Goal: Task Accomplishment & Management: Manage account settings

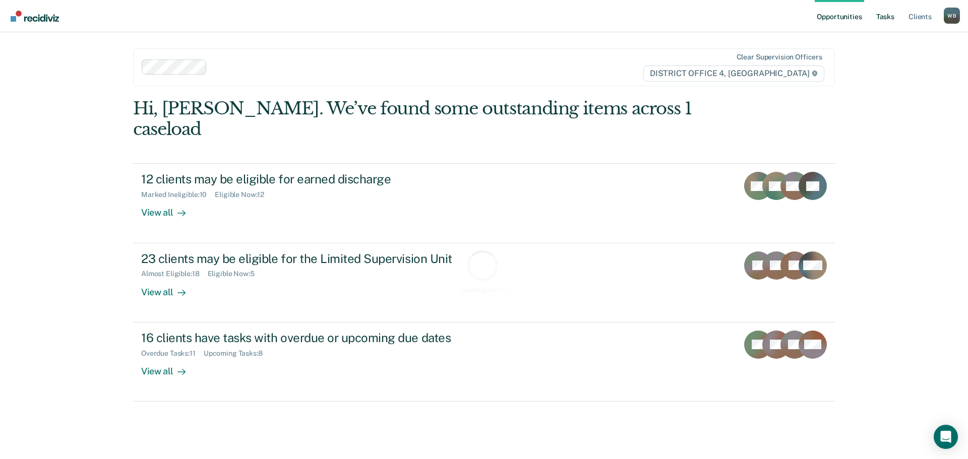
click at [885, 13] on link "Tasks" at bounding box center [886, 16] width 22 height 32
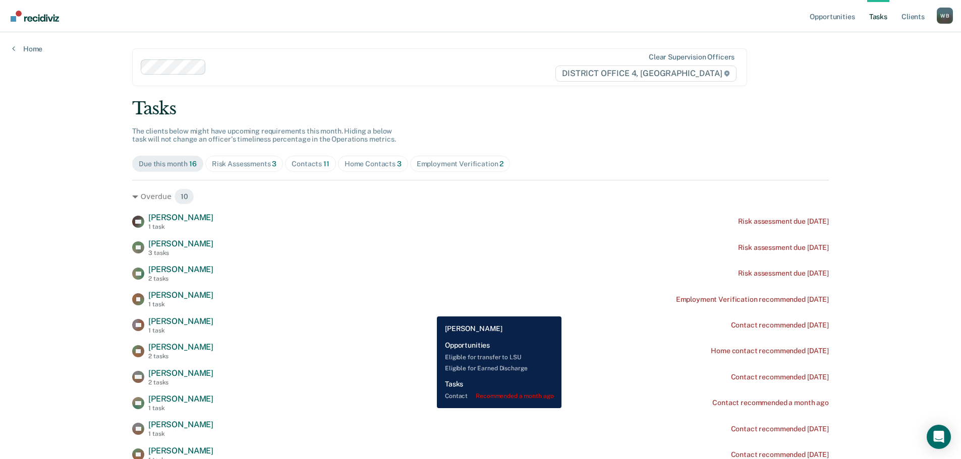
scroll to position [50, 0]
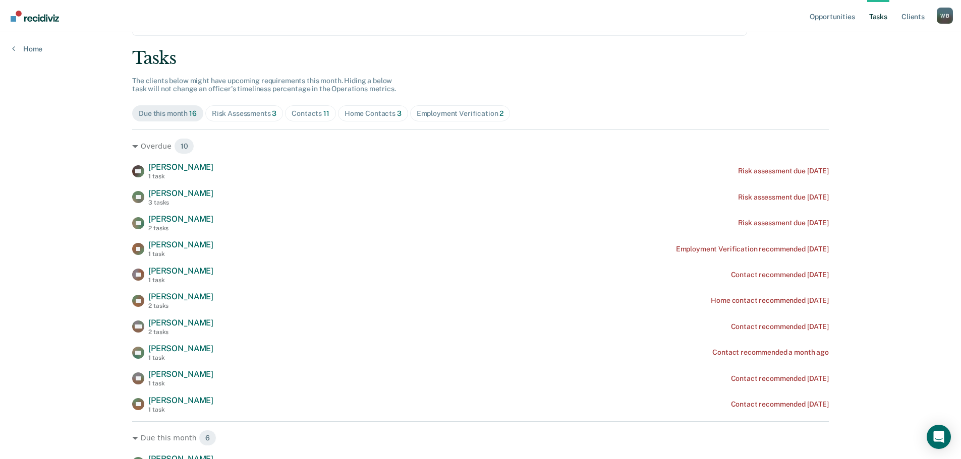
click at [375, 110] on div "Home Contacts 3" at bounding box center [372, 113] width 57 height 9
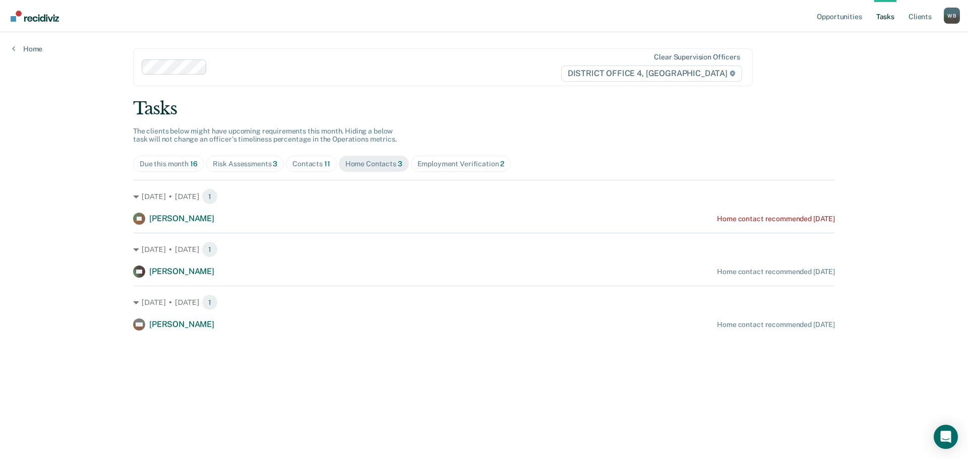
click at [313, 166] on div "Contacts 11" at bounding box center [312, 164] width 38 height 9
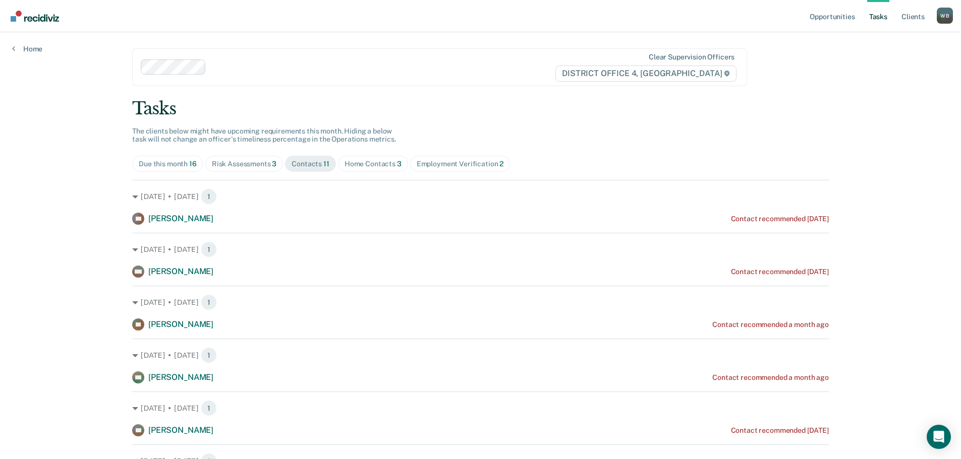
click at [245, 165] on div "Risk Assessments 3" at bounding box center [244, 164] width 65 height 9
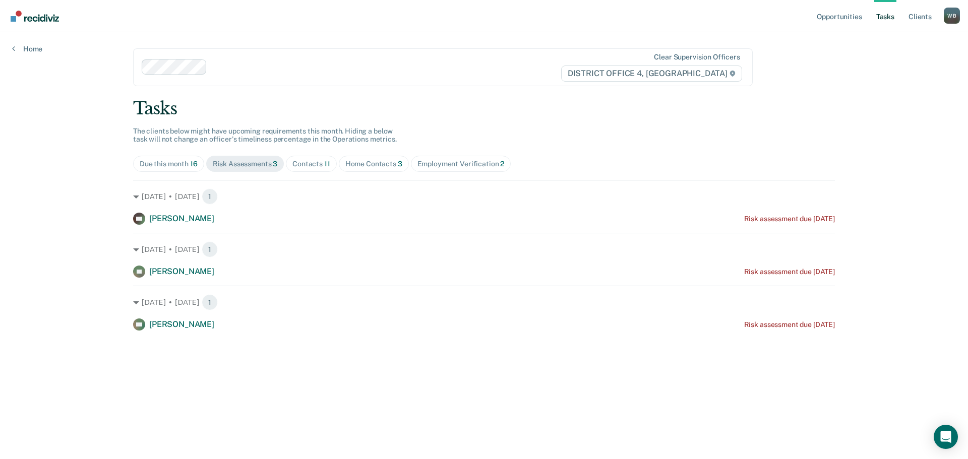
click at [146, 166] on div "Due this month 16" at bounding box center [169, 164] width 58 height 9
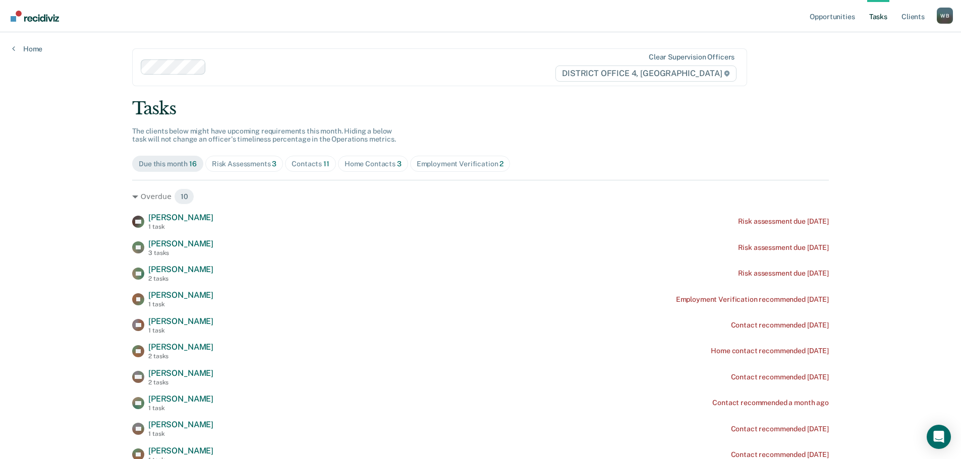
click at [307, 164] on div "Contacts 11" at bounding box center [311, 164] width 38 height 9
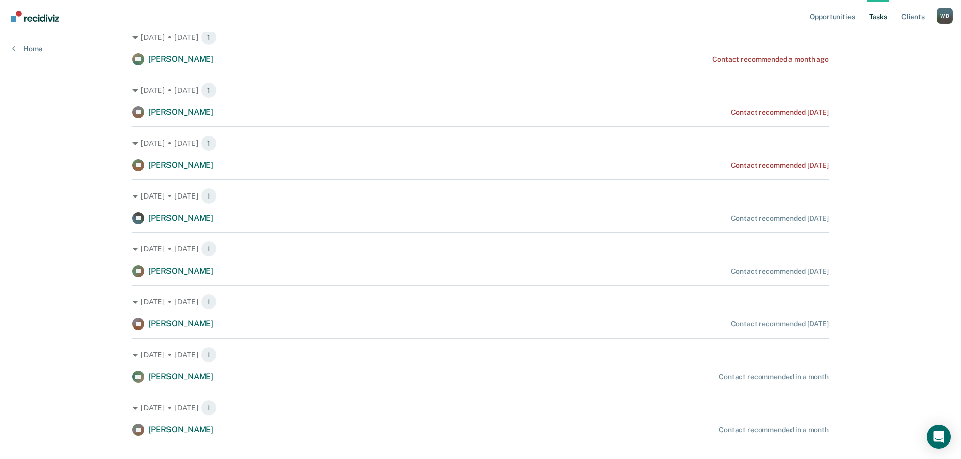
scroll to position [335, 0]
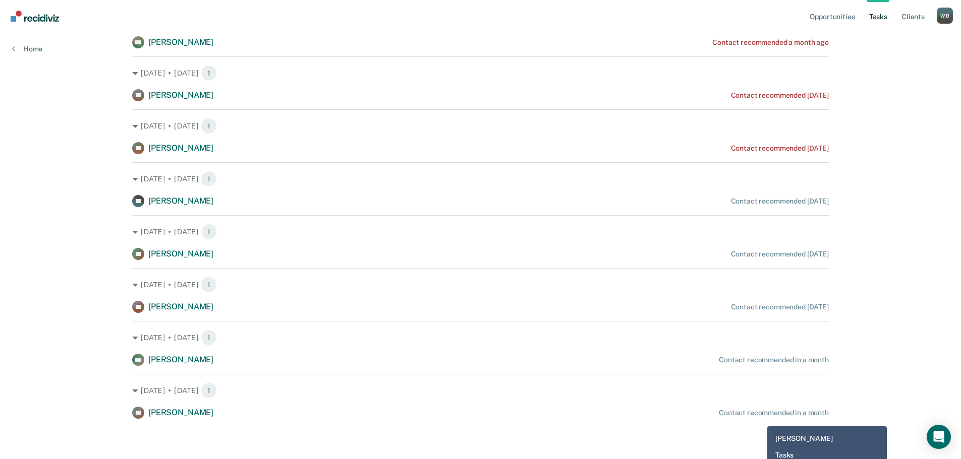
click at [760, 419] on div "HP Hateni Pulu Contact recommended in a month" at bounding box center [480, 413] width 697 height 12
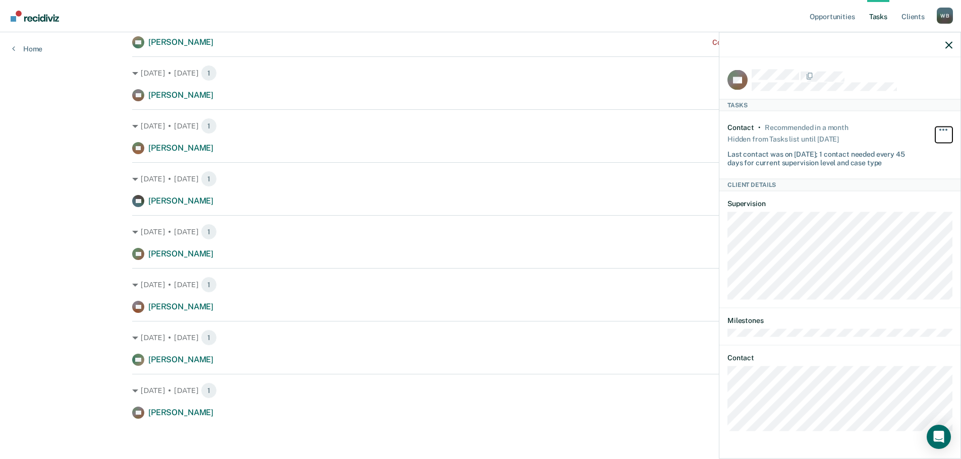
click at [943, 129] on span "button" at bounding box center [943, 130] width 2 height 2
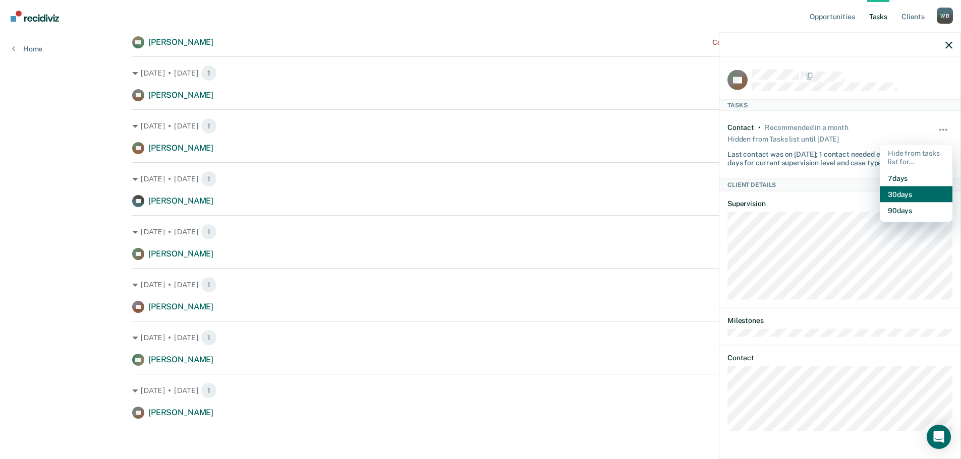
click at [908, 192] on button "30 days" at bounding box center [916, 194] width 73 height 16
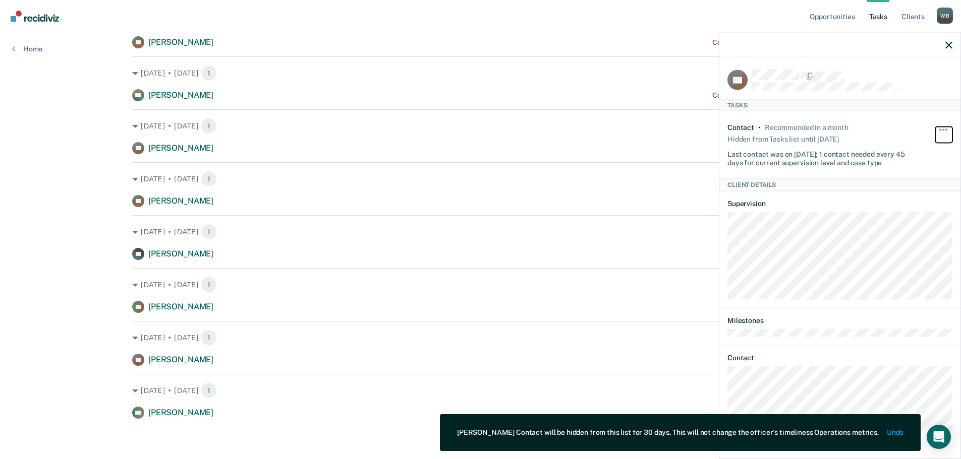
scroll to position [282, 0]
click at [948, 41] on icon "button" at bounding box center [948, 44] width 7 height 7
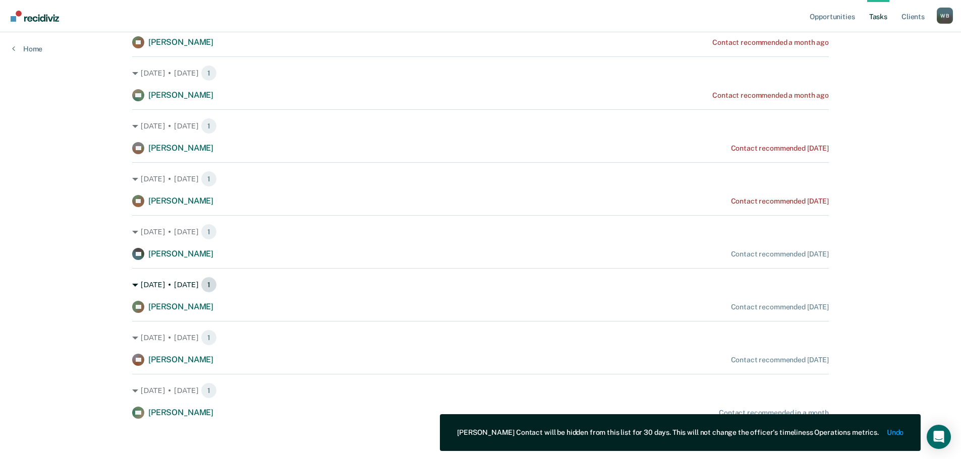
scroll to position [0, 0]
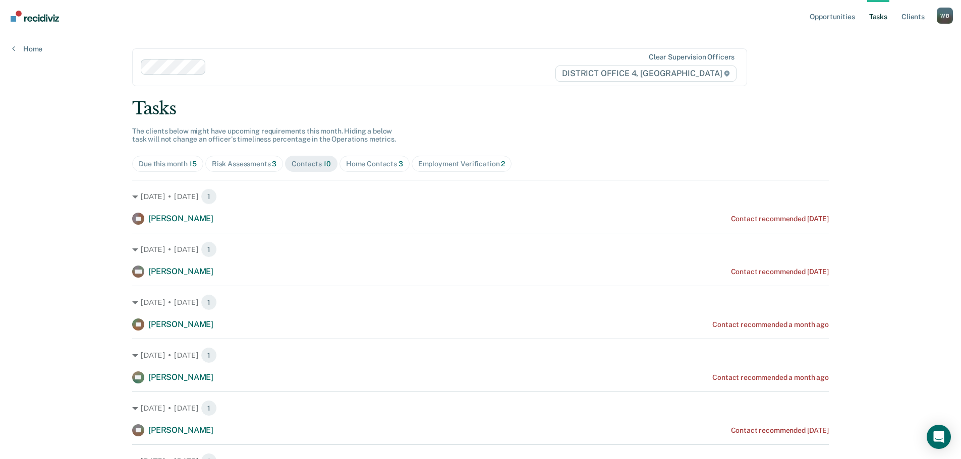
click at [364, 164] on div "Home Contacts 3" at bounding box center [374, 164] width 57 height 9
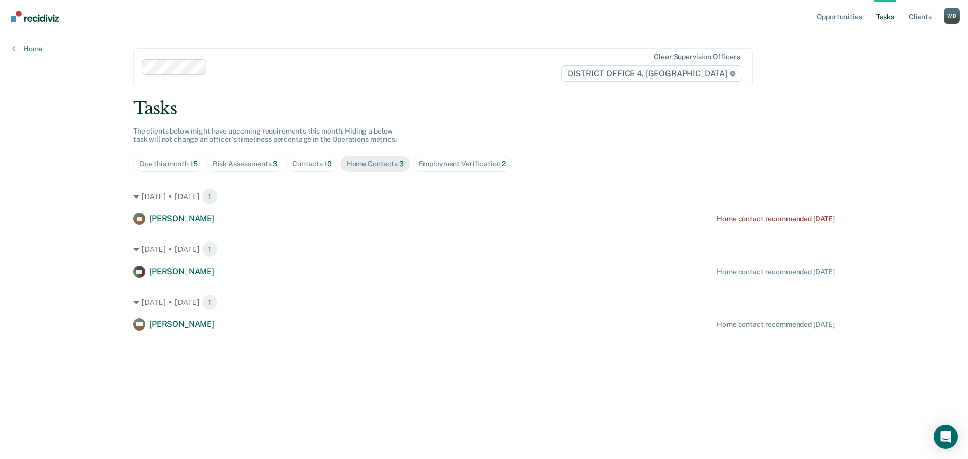
click at [422, 168] on div "Employment Verification 2" at bounding box center [462, 164] width 87 height 9
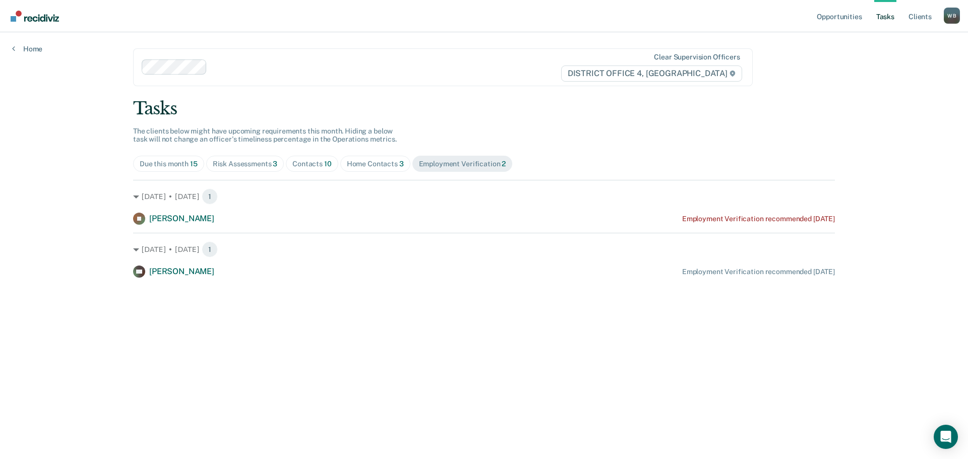
click at [305, 167] on div "Contacts 10" at bounding box center [312, 164] width 39 height 9
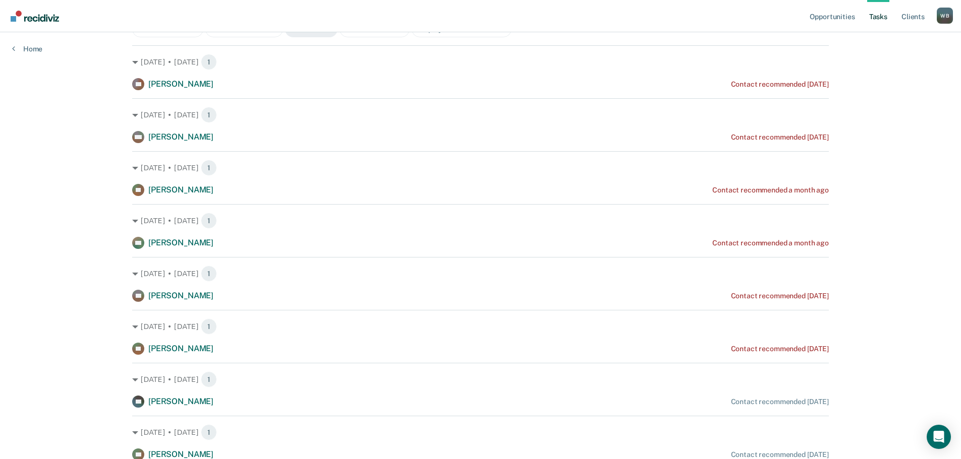
scroll to position [151, 0]
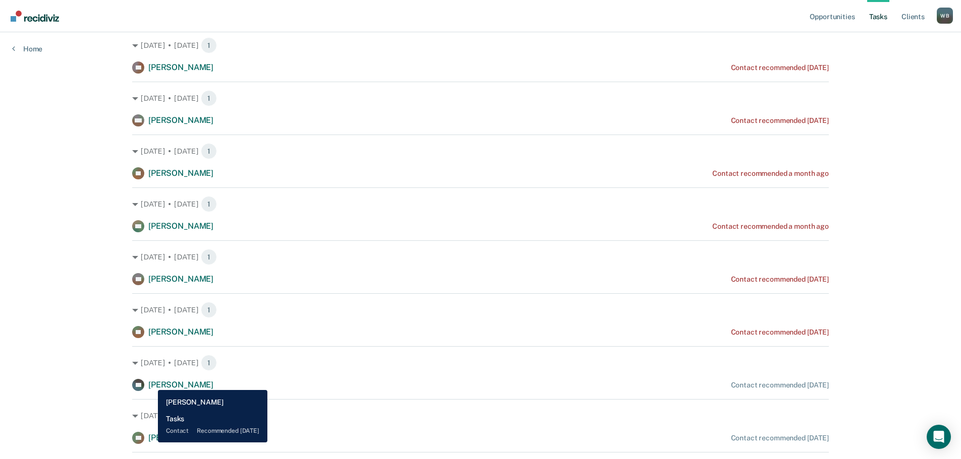
click at [150, 383] on span "[PERSON_NAME]" at bounding box center [180, 385] width 65 height 10
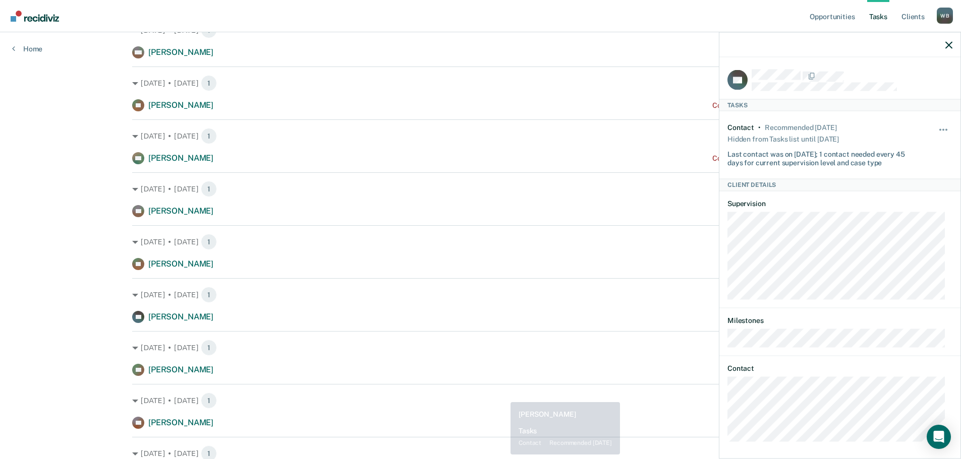
scroll to position [282, 0]
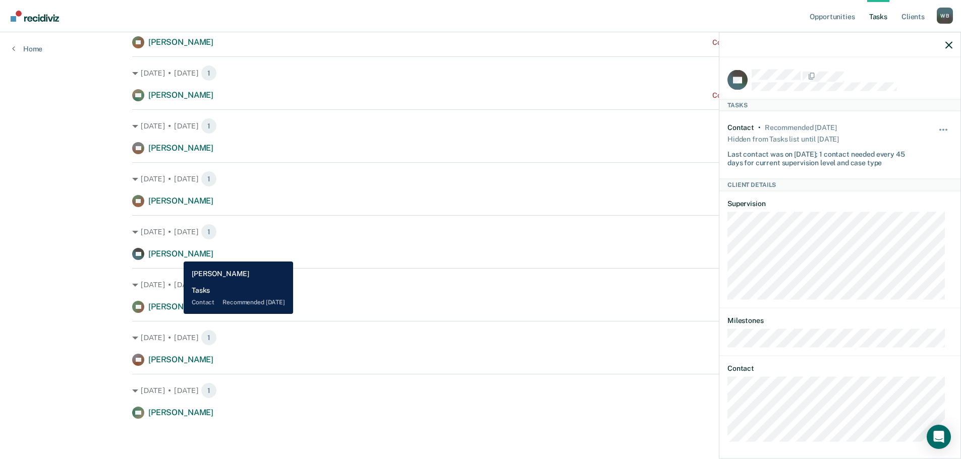
click at [176, 254] on span "[PERSON_NAME]" at bounding box center [180, 254] width 65 height 10
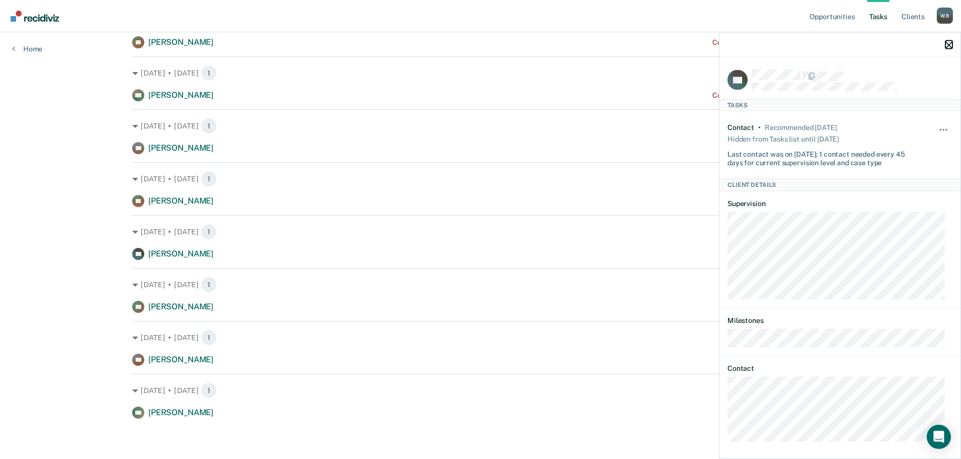
click at [945, 45] on icon "button" at bounding box center [948, 44] width 7 height 7
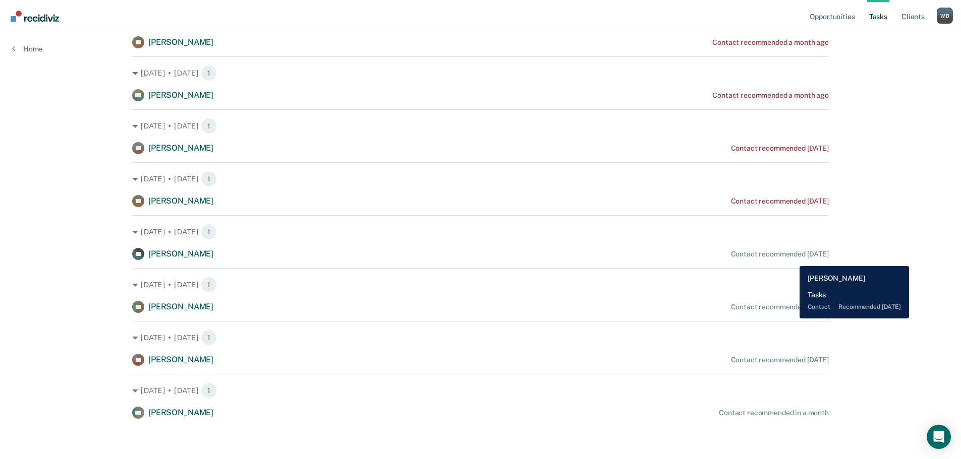
click at [792, 259] on div "TH [PERSON_NAME] Contact recommended [DATE]" at bounding box center [480, 254] width 697 height 12
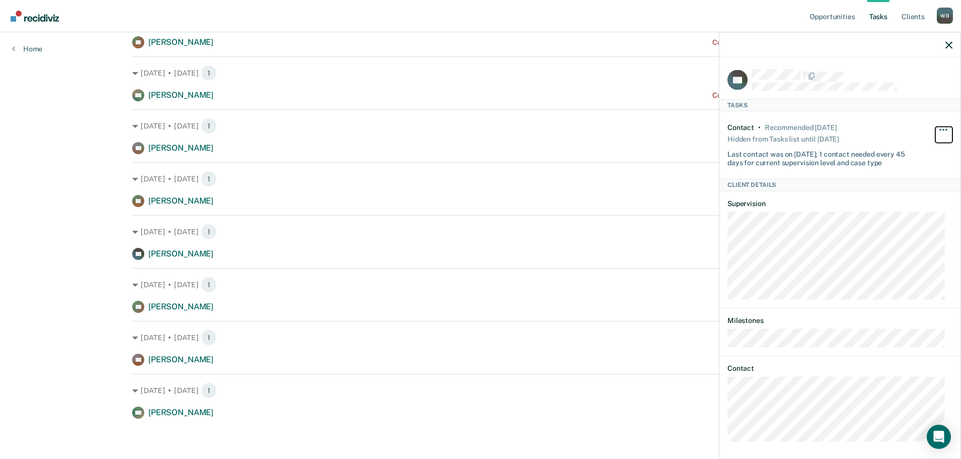
click at [939, 129] on span "button" at bounding box center [940, 130] width 2 height 2
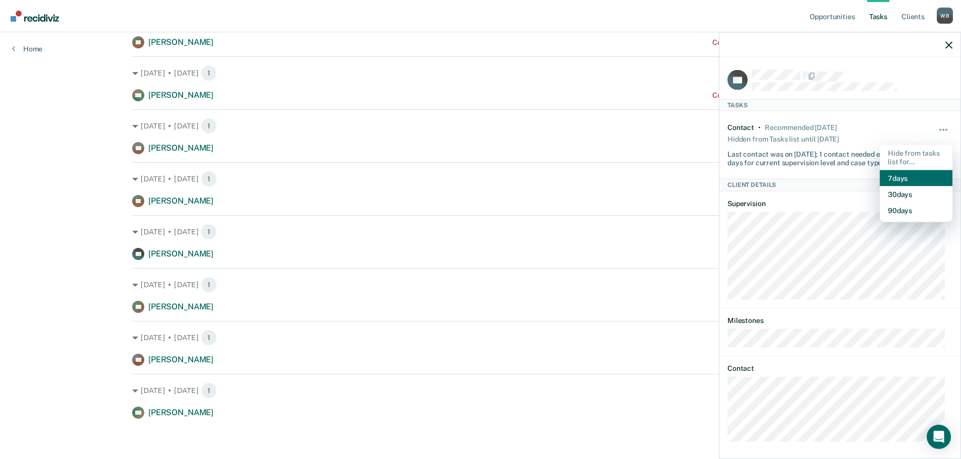
click at [902, 179] on button "7 days" at bounding box center [916, 178] width 73 height 16
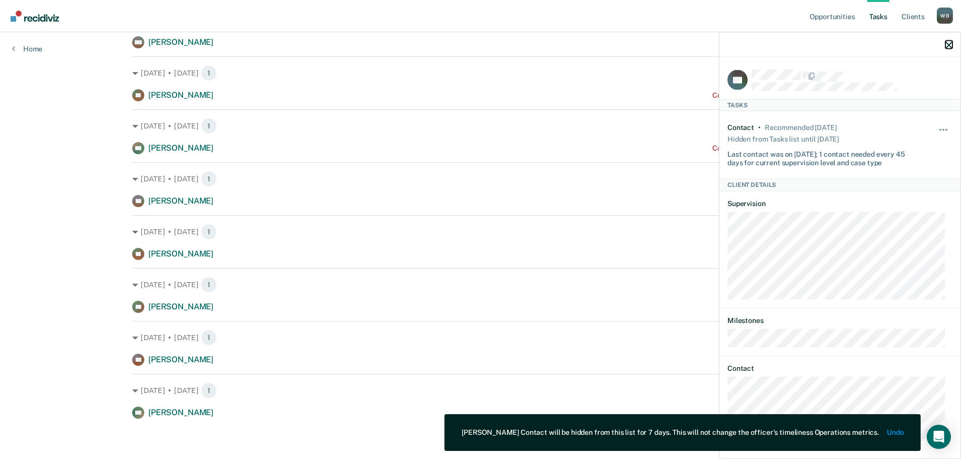
click at [951, 43] on icon "button" at bounding box center [948, 44] width 7 height 7
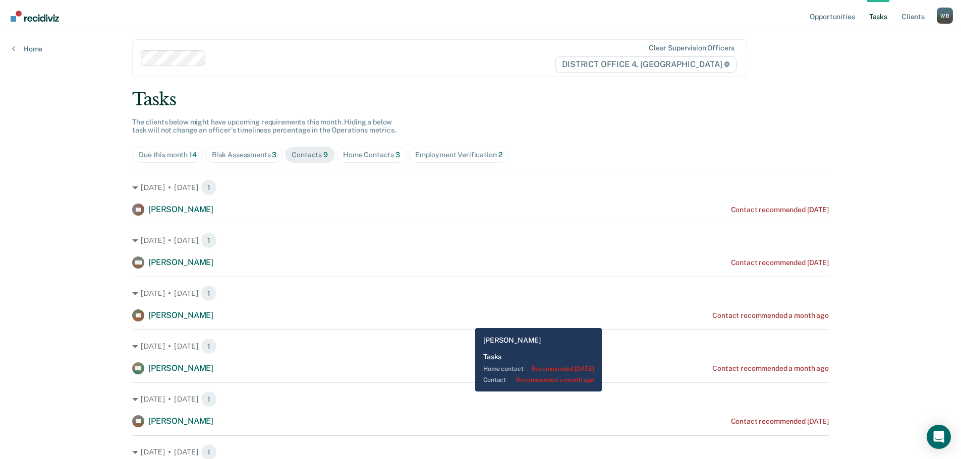
scroll to position [0, 0]
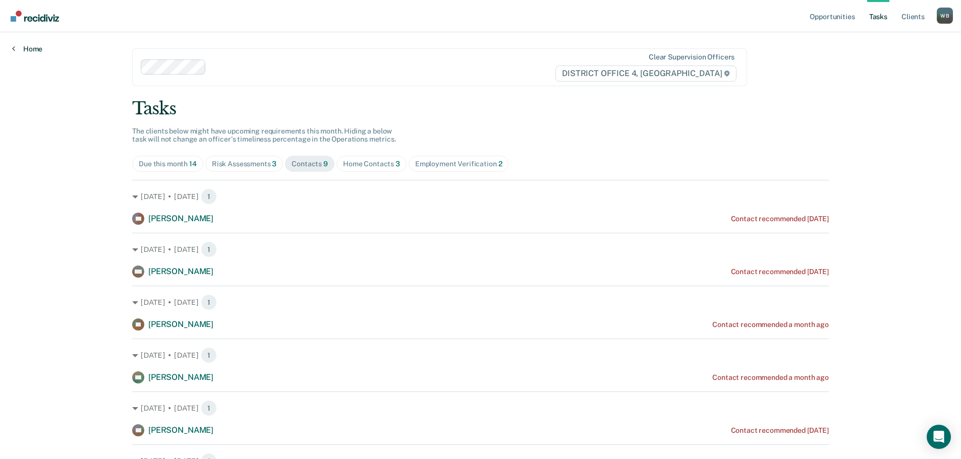
click at [29, 50] on link "Home" at bounding box center [27, 48] width 30 height 9
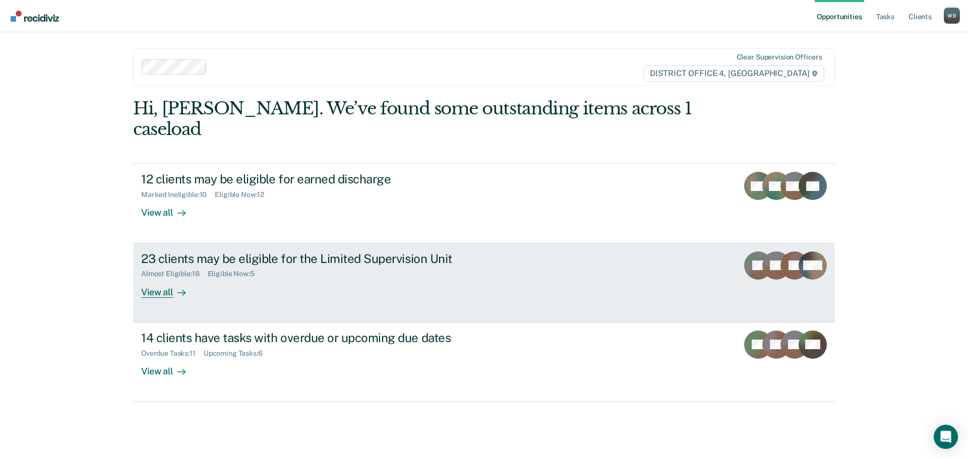
click at [148, 278] on div "View all" at bounding box center [169, 288] width 56 height 20
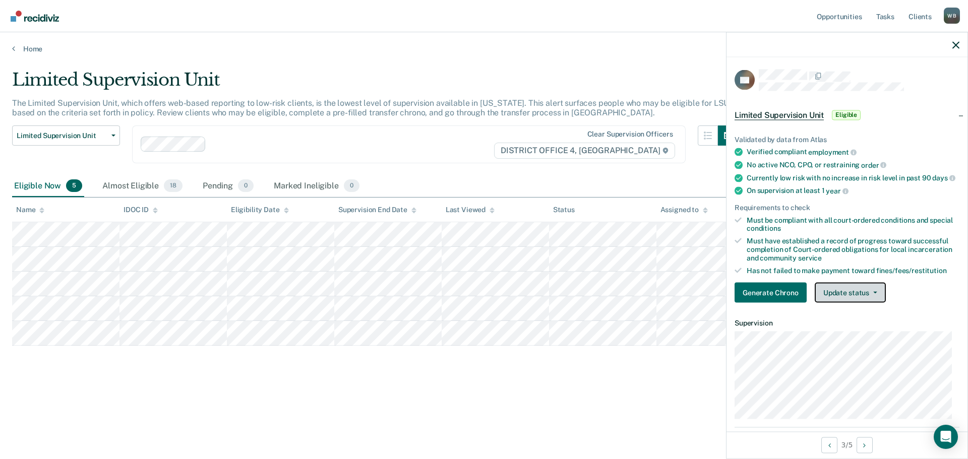
click at [831, 302] on button "Update status" at bounding box center [850, 293] width 71 height 20
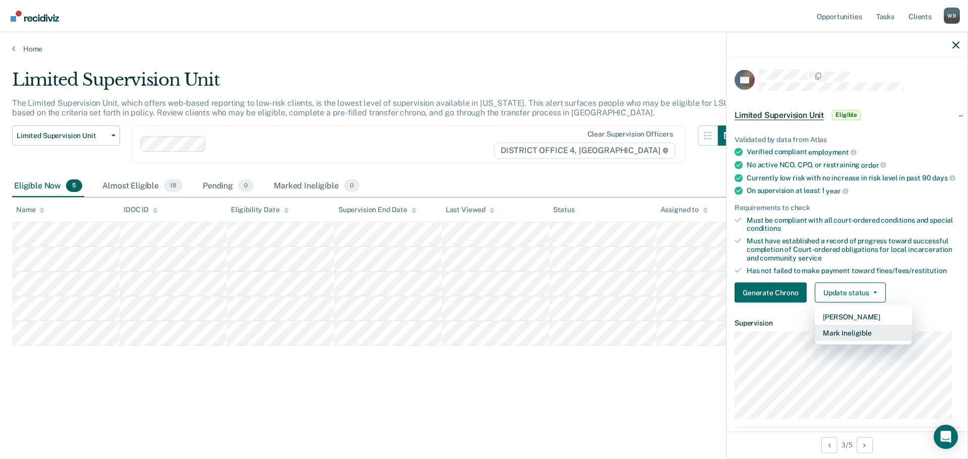
click at [844, 341] on button "Mark Ineligible" at bounding box center [863, 333] width 97 height 16
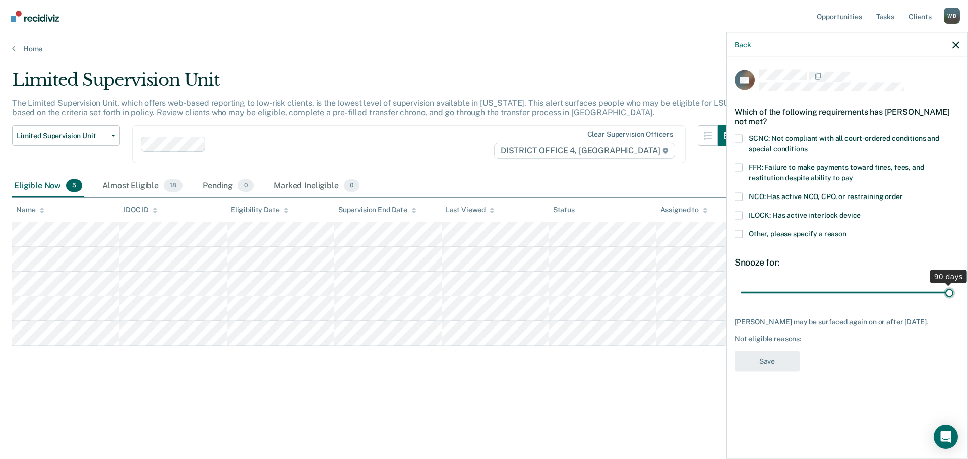
type input "90"
click at [949, 291] on input "range" at bounding box center [847, 293] width 213 height 18
click at [740, 234] on span at bounding box center [739, 234] width 8 height 8
click at [847, 230] on input "Other, please specify a reason" at bounding box center [847, 230] width 0 height 0
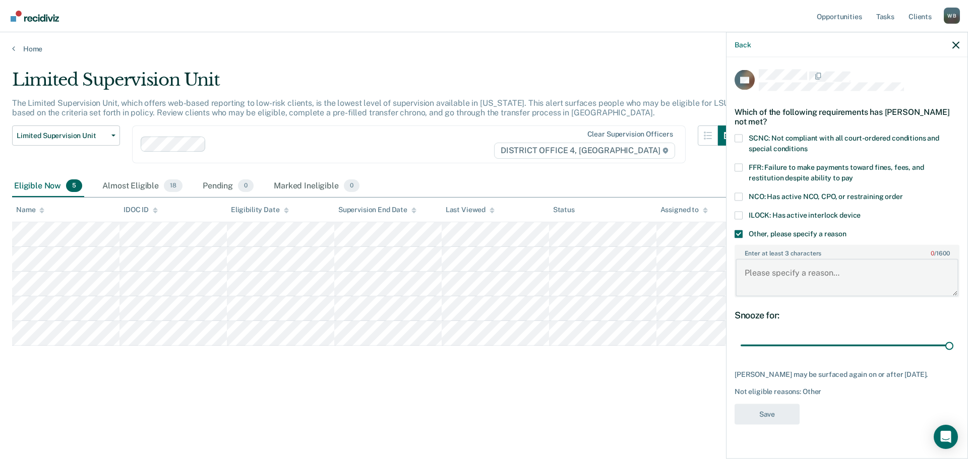
click at [764, 275] on textarea "Enter at least 3 characters 0 / 1600" at bounding box center [847, 277] width 223 height 37
click at [744, 139] on label "SCNC: Not compliant with all court-ordered conditions and special conditions" at bounding box center [847, 144] width 225 height 21
click at [808, 145] on input "SCNC: Not compliant with all court-ordered conditions and special conditions" at bounding box center [808, 145] width 0 height 0
click at [757, 273] on textarea "Enter at least 3 characters 0 / 1600" at bounding box center [847, 277] width 223 height 37
click at [737, 144] on label "SCNC: Not compliant with all court-ordered conditions and special conditions" at bounding box center [847, 144] width 225 height 21
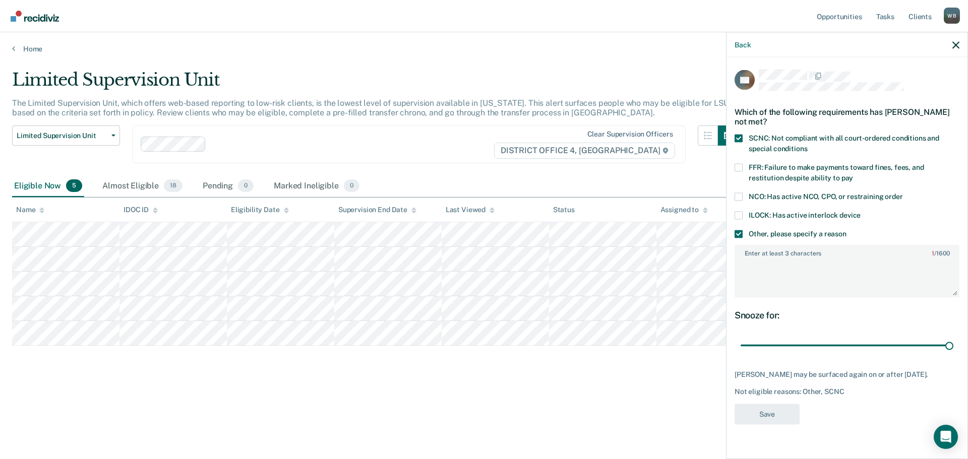
click at [808, 145] on input "SCNC: Not compliant with all court-ordered conditions and special conditions" at bounding box center [808, 145] width 0 height 0
click at [758, 263] on textarea "Enter at least 3 characters 1 / 1600" at bounding box center [847, 277] width 223 height 37
type textarea "POS tests"
click at [750, 418] on button "Save" at bounding box center [767, 414] width 65 height 21
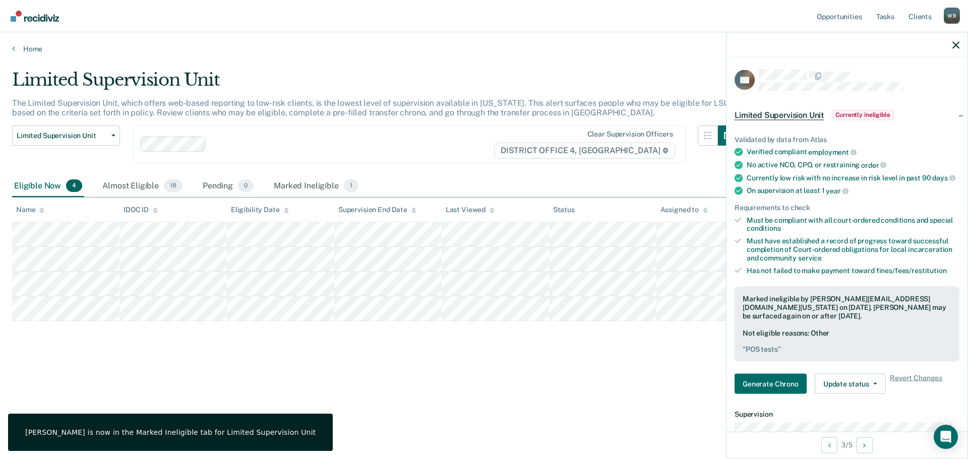
click at [958, 49] on div at bounding box center [847, 44] width 241 height 25
click at [959, 42] on icon "button" at bounding box center [956, 44] width 7 height 7
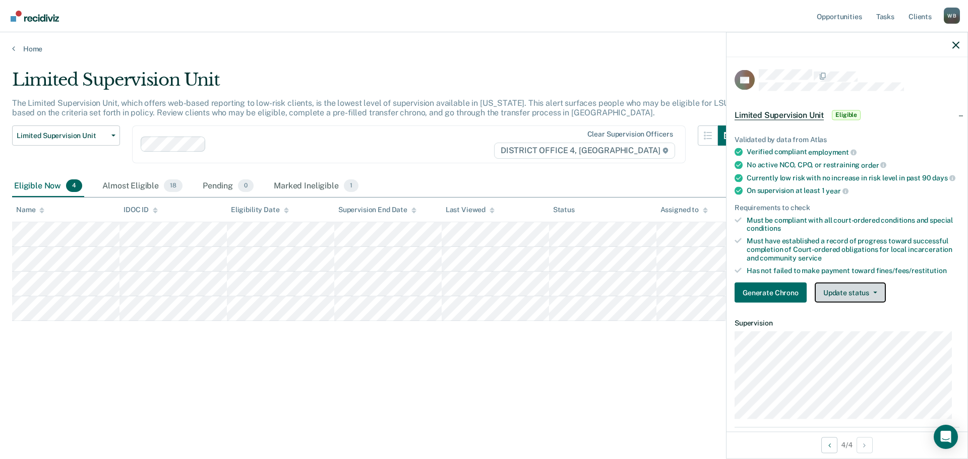
click at [850, 297] on button "Update status" at bounding box center [850, 293] width 71 height 20
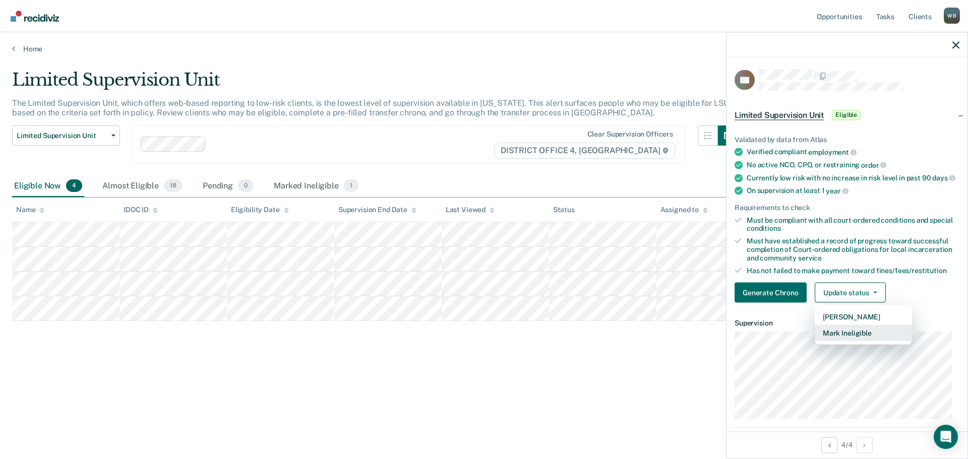
click at [849, 338] on button "Mark Ineligible" at bounding box center [863, 333] width 97 height 16
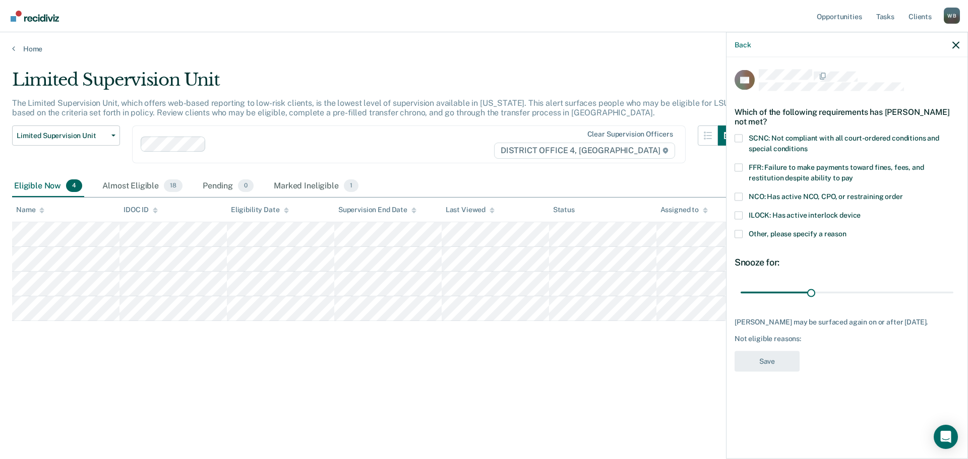
click at [745, 236] on label "Other, please specify a reason" at bounding box center [847, 235] width 225 height 11
click at [847, 230] on input "Other, please specify a reason" at bounding box center [847, 230] width 0 height 0
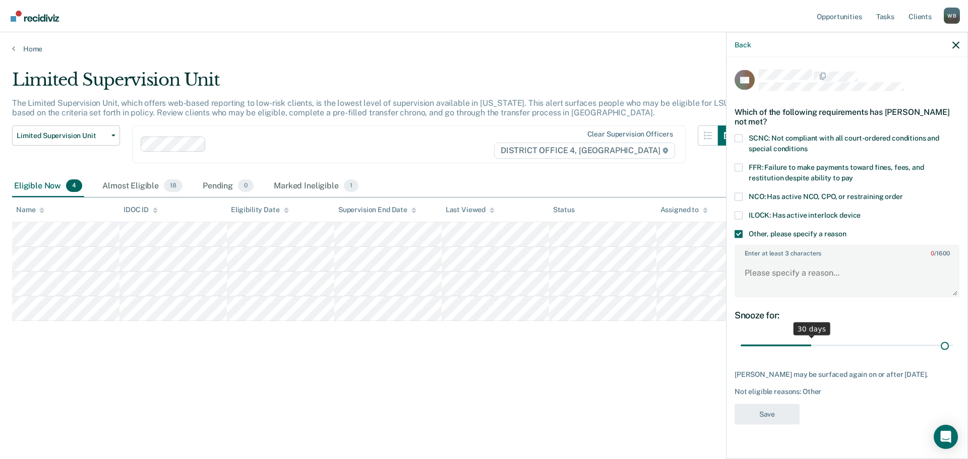
type input "88"
click at [944, 344] on input "range" at bounding box center [847, 346] width 213 height 18
click at [780, 264] on textarea "Enter at least 3 characters 0 / 1600" at bounding box center [847, 277] width 223 height 37
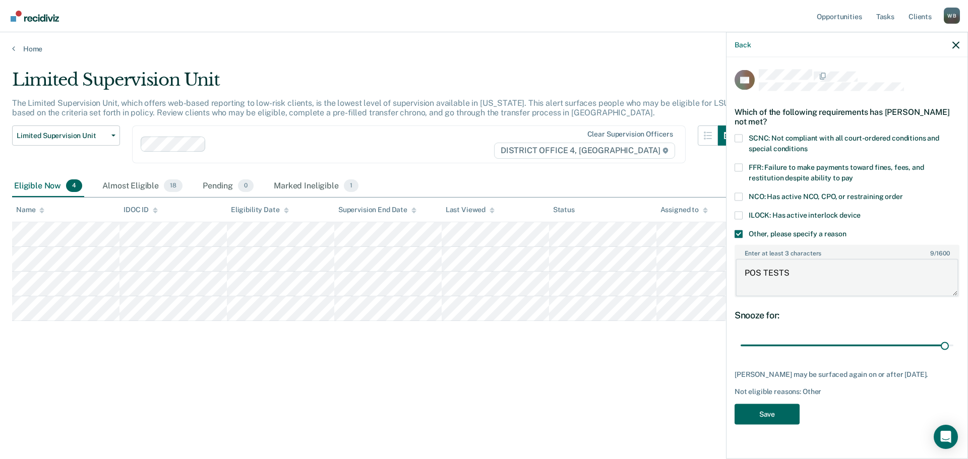
type textarea "POS TESTS"
click at [752, 412] on button "Save" at bounding box center [767, 414] width 65 height 21
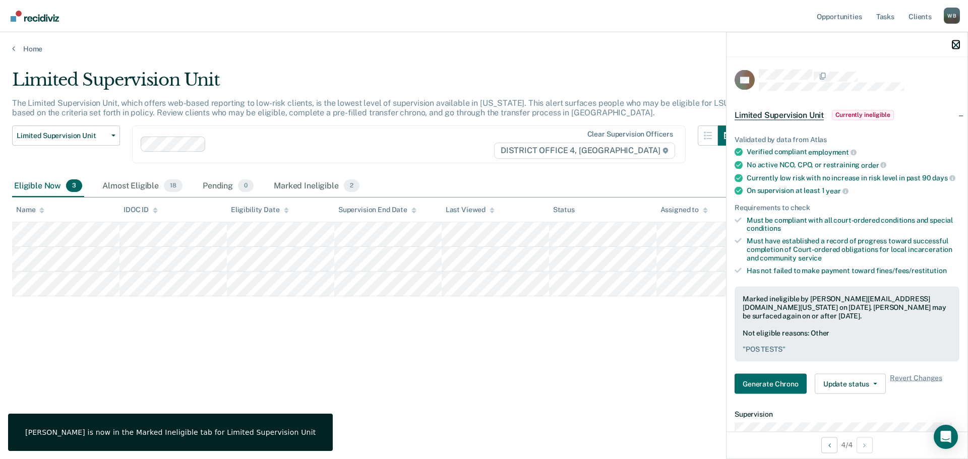
click at [954, 47] on icon "button" at bounding box center [956, 44] width 7 height 7
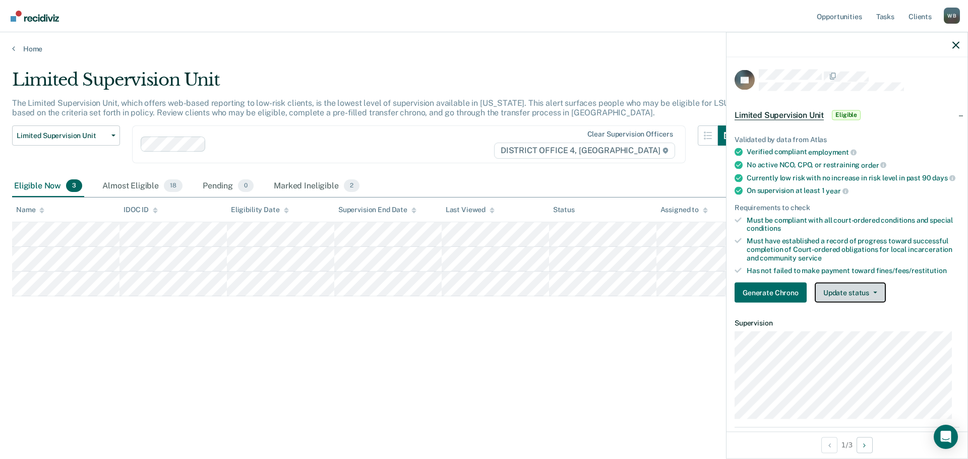
click at [850, 302] on button "Update status" at bounding box center [850, 293] width 71 height 20
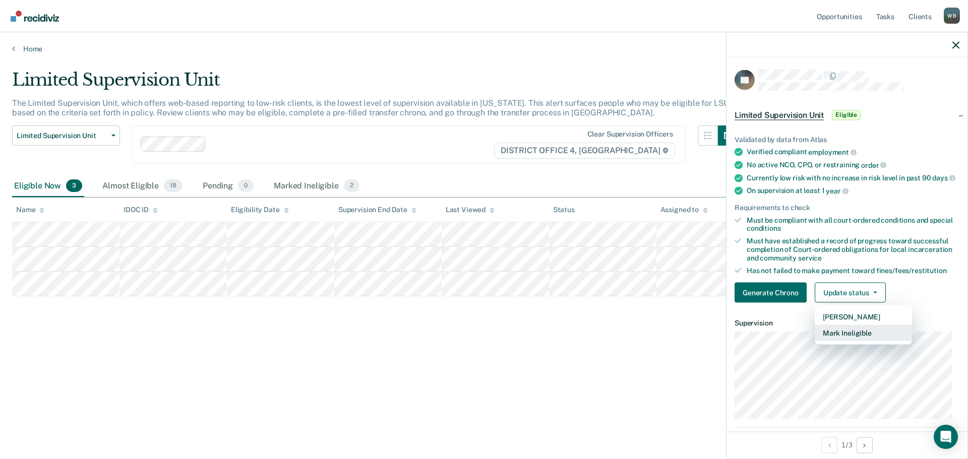
click at [846, 341] on button "Mark Ineligible" at bounding box center [863, 333] width 97 height 16
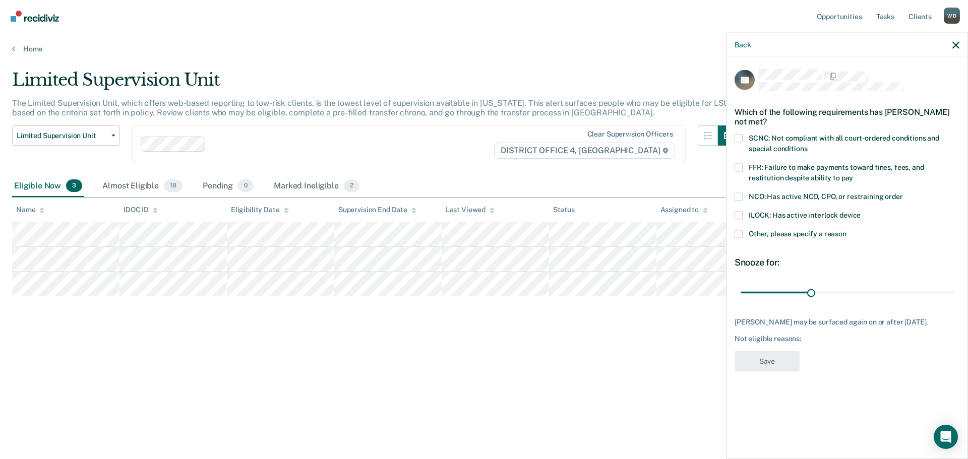
click at [742, 216] on span at bounding box center [739, 215] width 8 height 8
click at [861, 211] on input "ILOCK: Has active interlock device" at bounding box center [861, 211] width 0 height 0
click at [762, 361] on button "Save" at bounding box center [767, 361] width 65 height 21
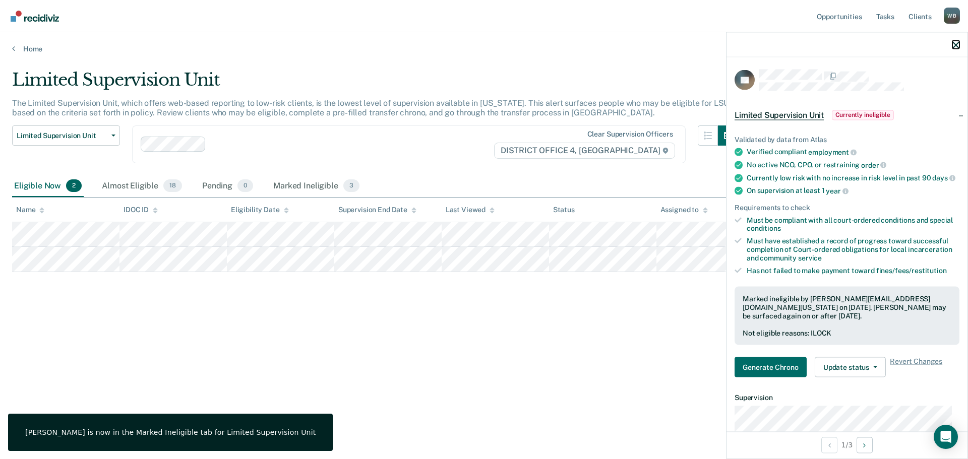
click at [954, 45] on icon "button" at bounding box center [956, 44] width 7 height 7
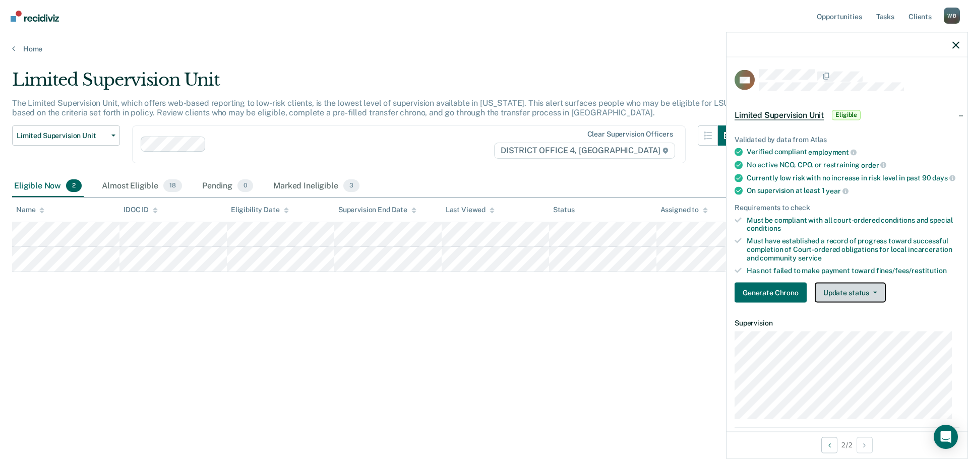
click at [855, 301] on button "Update status" at bounding box center [850, 293] width 71 height 20
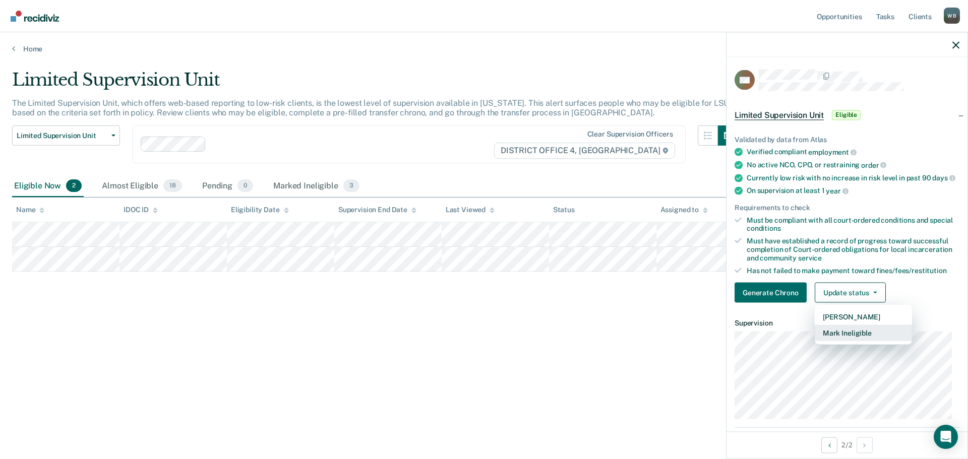
click at [837, 340] on button "Mark Ineligible" at bounding box center [863, 333] width 97 height 16
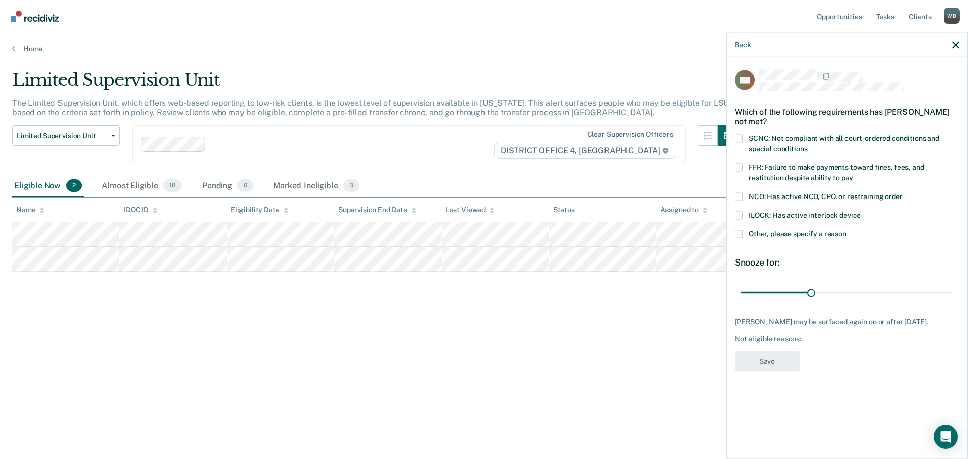
click at [743, 239] on label "Other, please specify a reason" at bounding box center [847, 235] width 225 height 11
click at [847, 230] on input "Other, please specify a reason" at bounding box center [847, 230] width 0 height 0
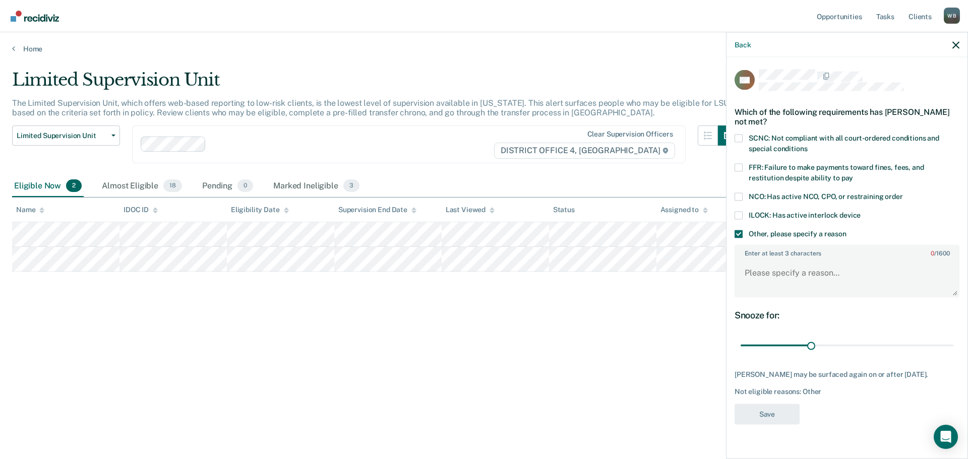
click at [963, 346] on div "FW Which of the following requirements has [PERSON_NAME] not met? SCNC: Not com…" at bounding box center [847, 257] width 241 height 399
type input "90"
click at [950, 343] on input "range" at bounding box center [847, 346] width 213 height 18
click at [792, 280] on textarea "Enter at least 3 characters 0 / 1600" at bounding box center [847, 277] width 223 height 37
type textarea "POS tests"
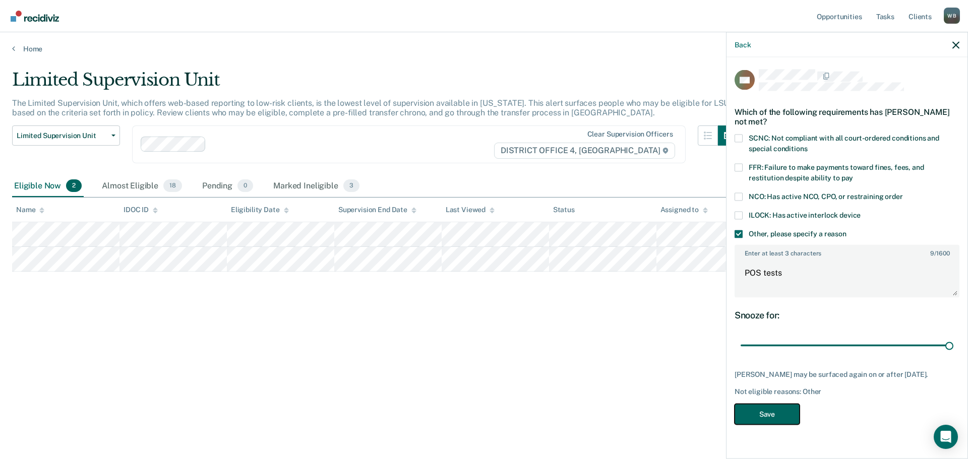
click at [769, 409] on button "Save" at bounding box center [767, 414] width 65 height 21
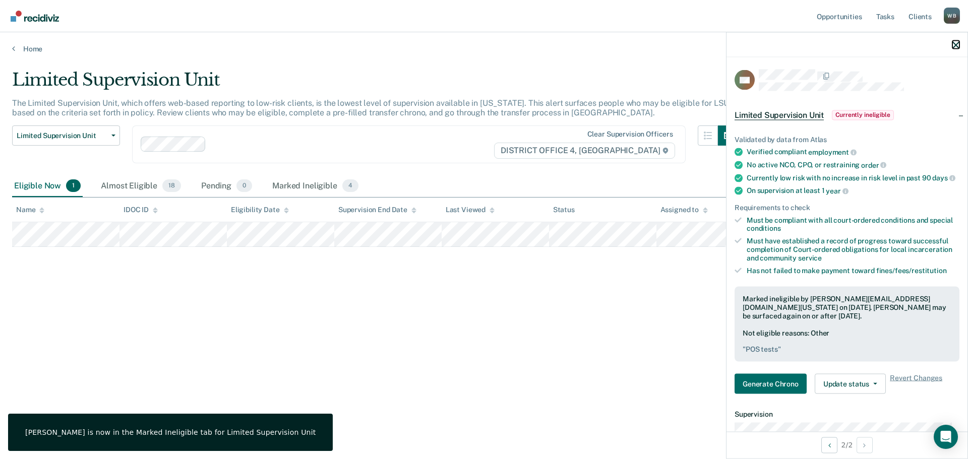
click at [956, 45] on icon "button" at bounding box center [956, 44] width 7 height 7
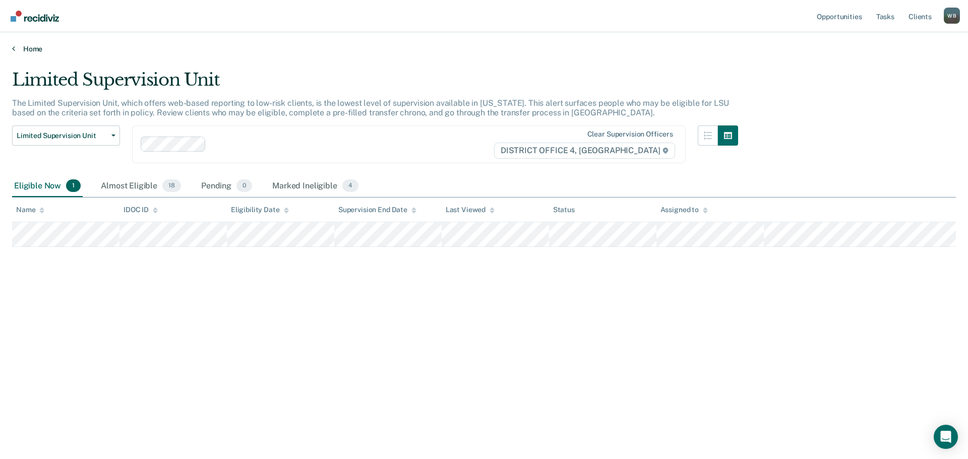
click at [29, 45] on link "Home" at bounding box center [484, 48] width 944 height 9
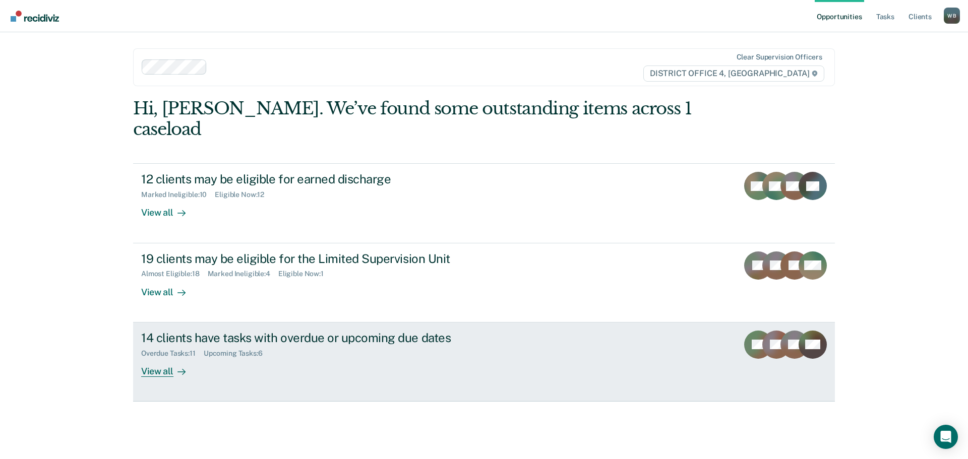
click at [163, 358] on div "View all" at bounding box center [169, 368] width 56 height 20
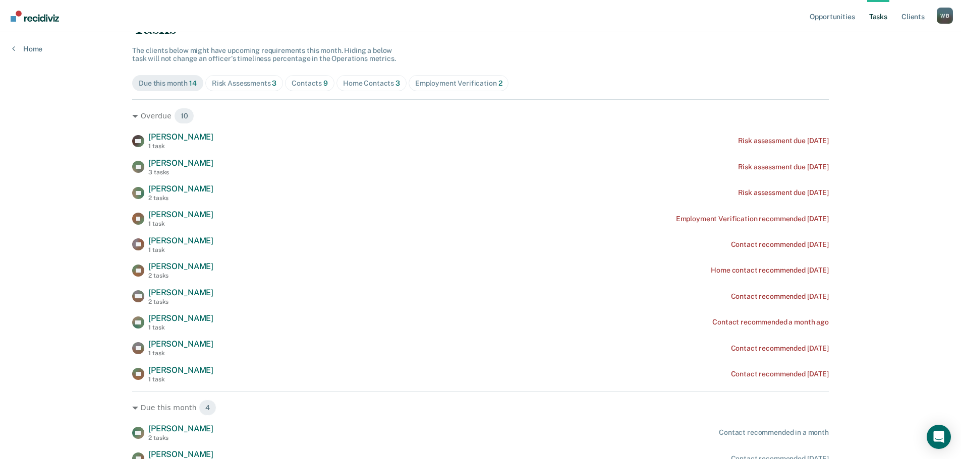
scroll to position [30, 0]
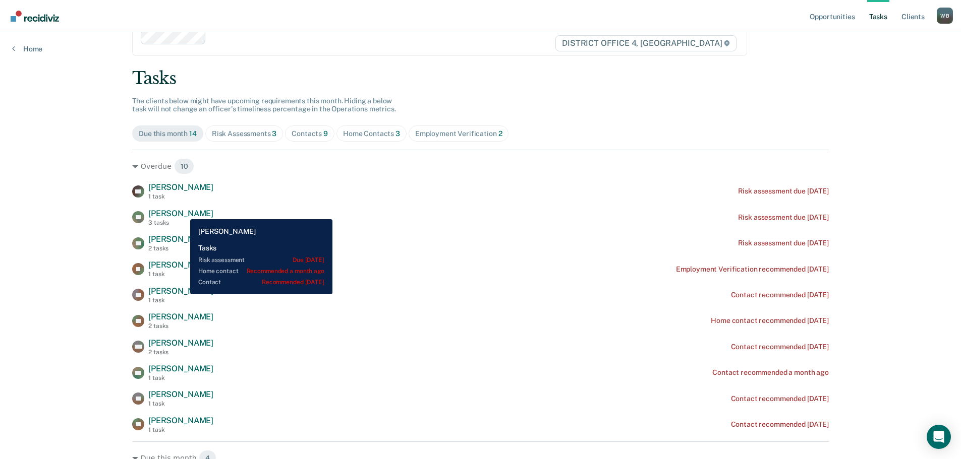
click at [183, 212] on span "[PERSON_NAME]" at bounding box center [180, 214] width 65 height 10
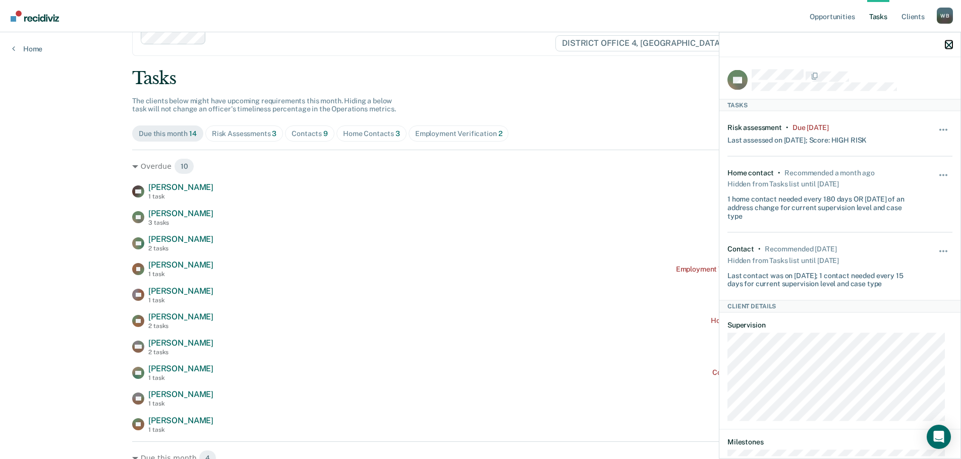
click at [951, 47] on icon "button" at bounding box center [948, 44] width 7 height 7
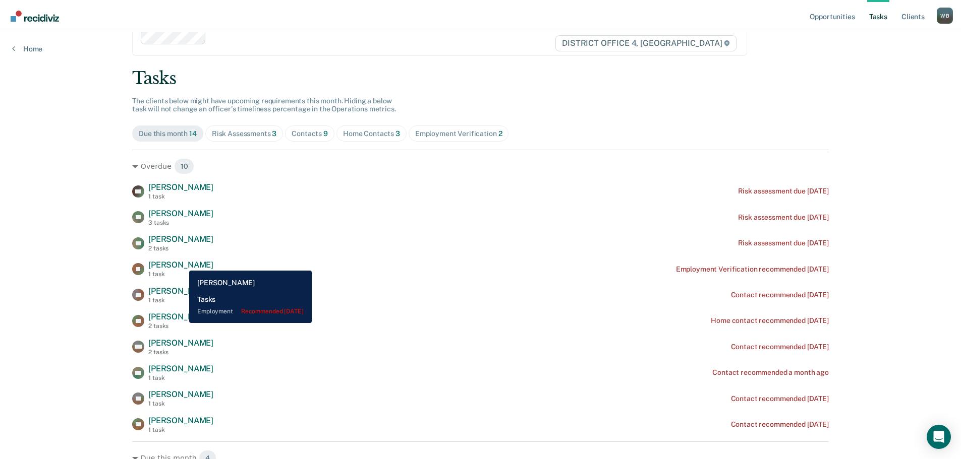
click at [182, 263] on span "[PERSON_NAME]" at bounding box center [180, 265] width 65 height 10
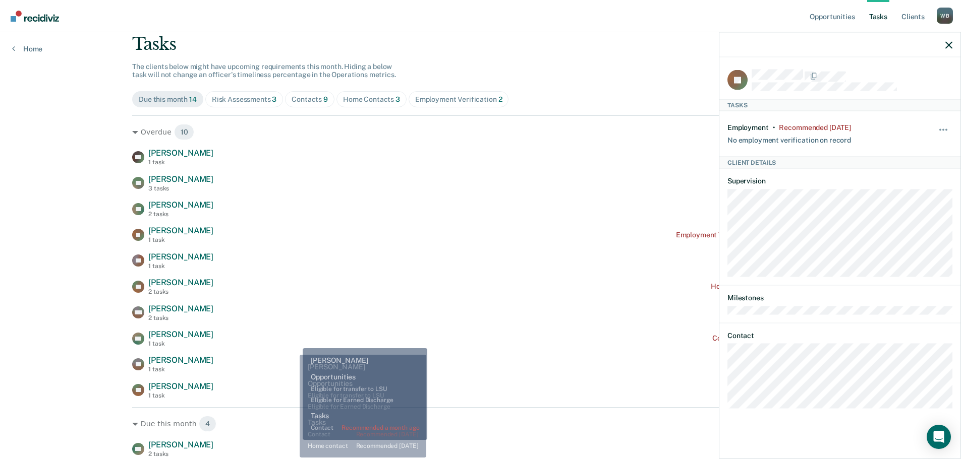
scroll to position [81, 0]
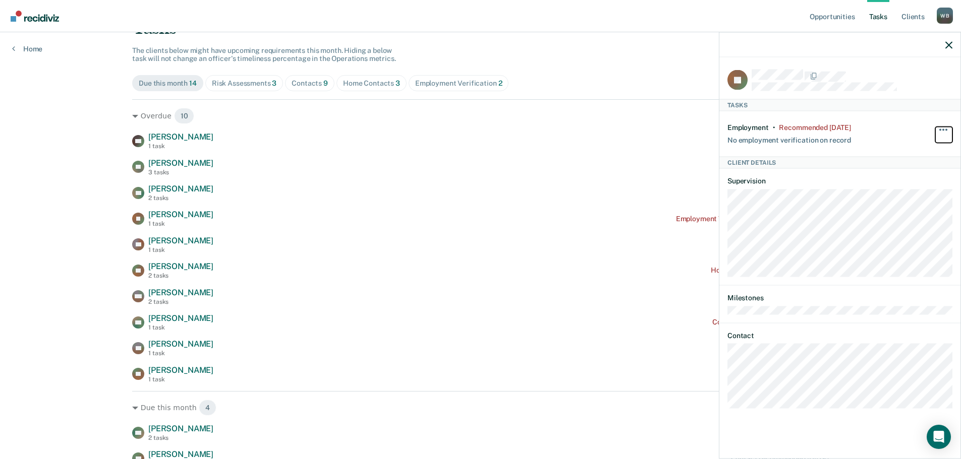
click at [942, 129] on span "button" at bounding box center [943, 130] width 2 height 2
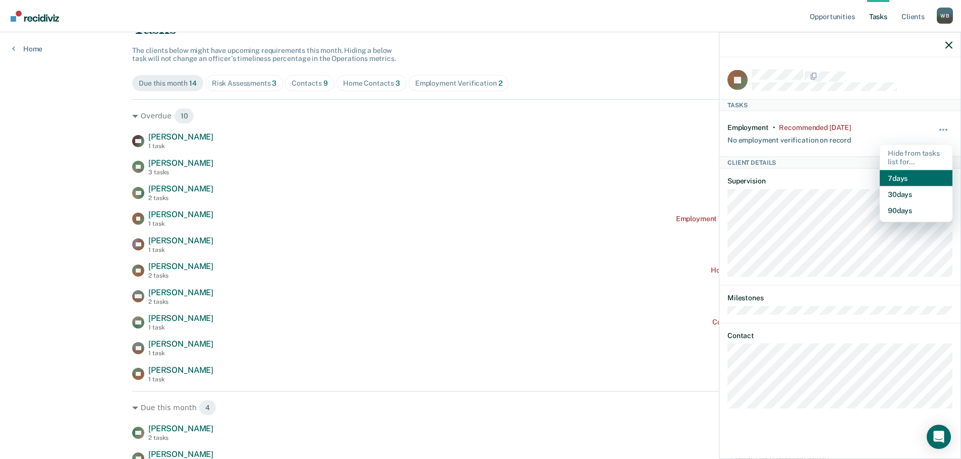
click at [909, 178] on button "7 days" at bounding box center [916, 178] width 73 height 16
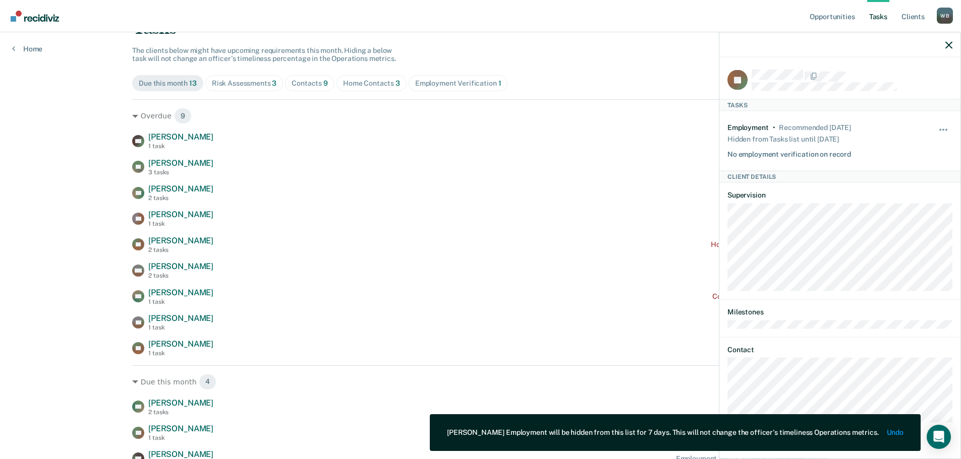
click at [953, 44] on div at bounding box center [839, 44] width 241 height 25
click at [946, 46] on icon "button" at bounding box center [948, 44] width 7 height 7
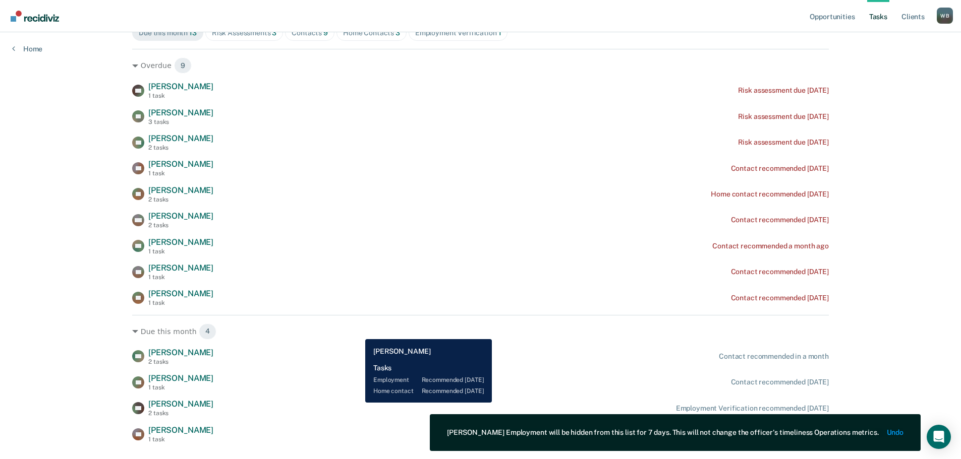
scroll to position [0, 0]
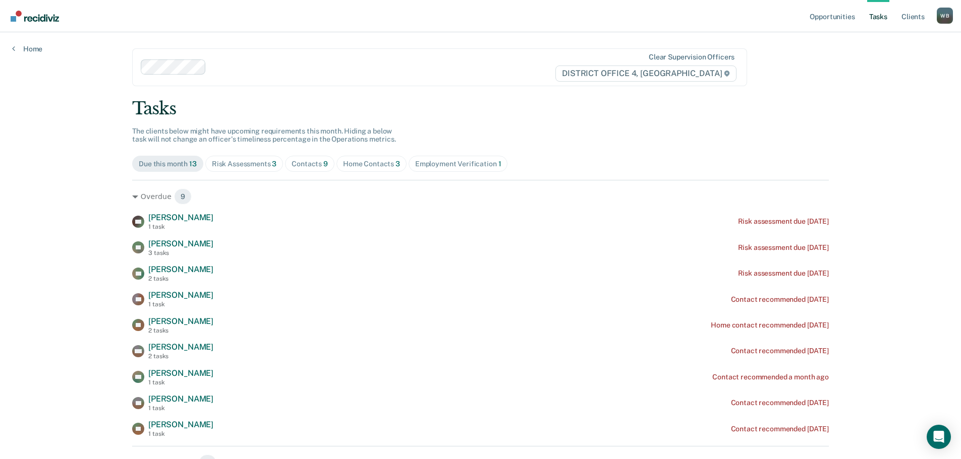
click at [308, 165] on div "Contacts 9" at bounding box center [310, 164] width 36 height 9
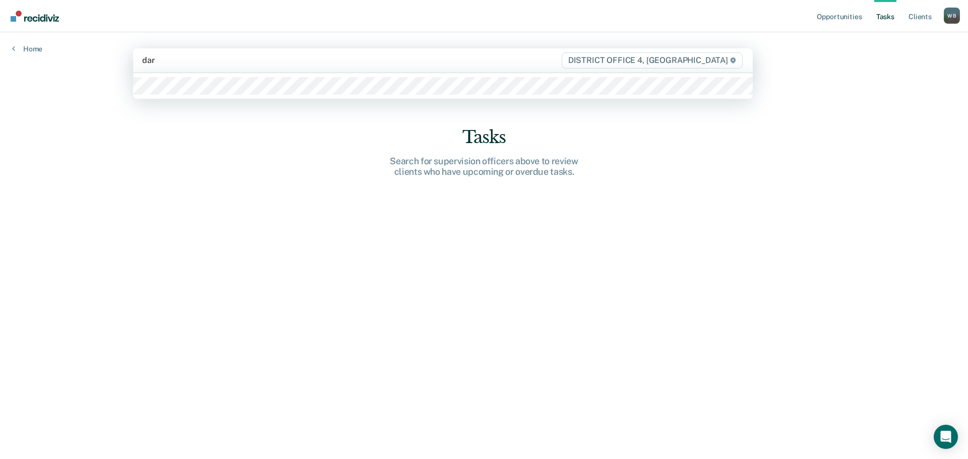
type input "dars"
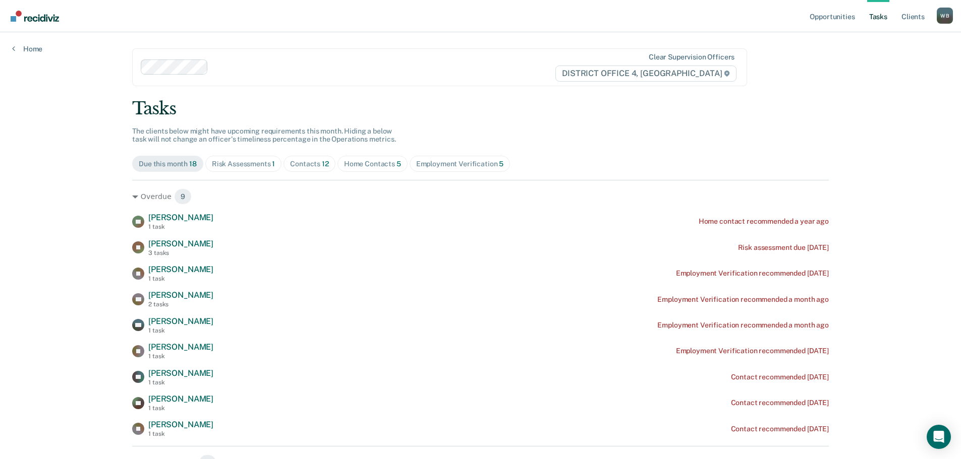
click at [304, 162] on div "Contacts 12" at bounding box center [309, 164] width 39 height 9
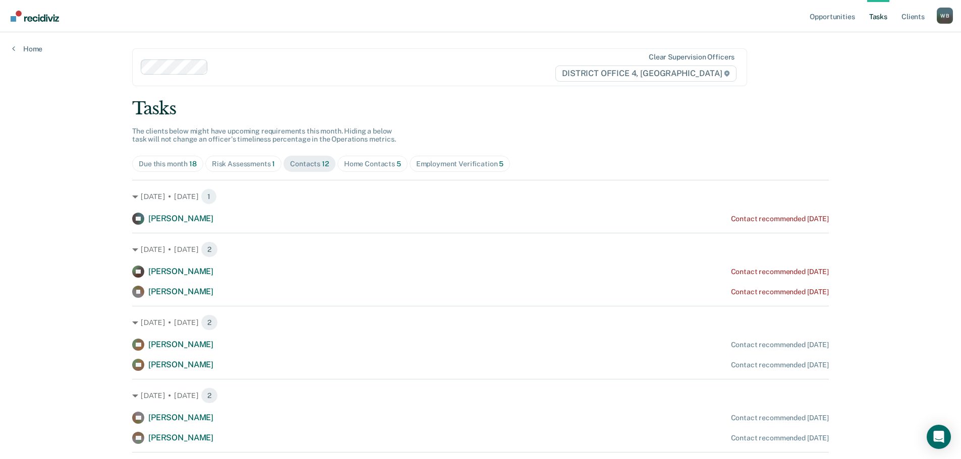
click at [367, 159] on span "Home Contacts 5" at bounding box center [372, 164] width 70 height 16
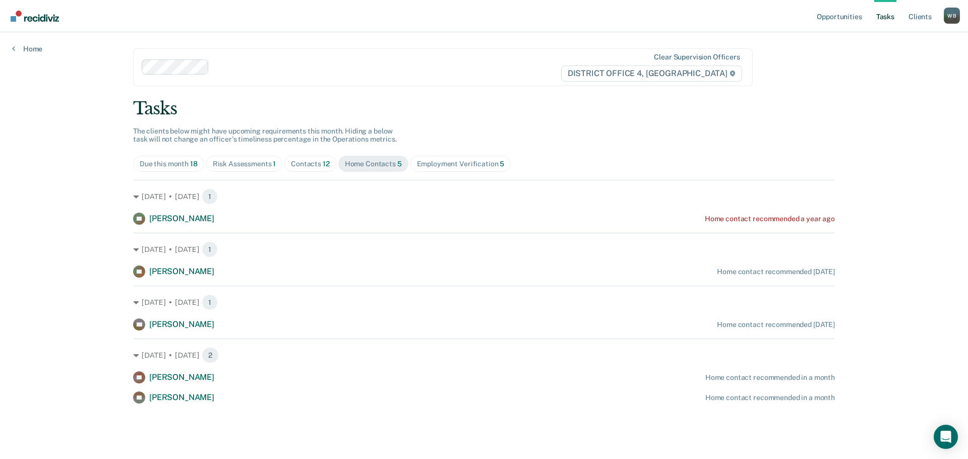
click at [249, 166] on div "Risk Assessments 1" at bounding box center [245, 164] width 64 height 9
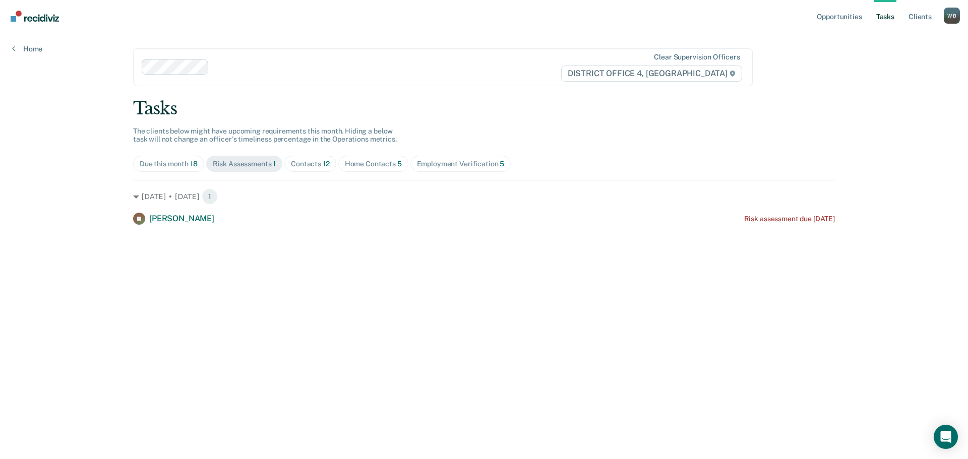
click at [318, 161] on div "Contacts 12" at bounding box center [310, 164] width 39 height 9
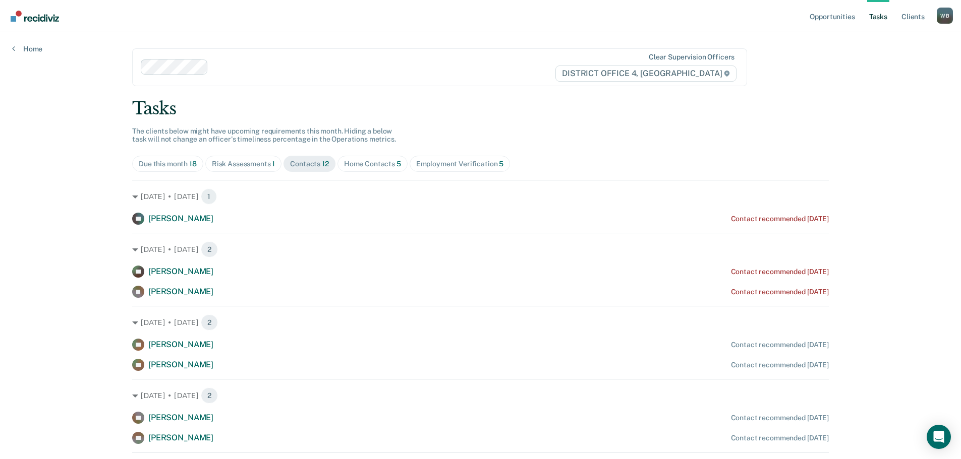
scroll to position [50, 0]
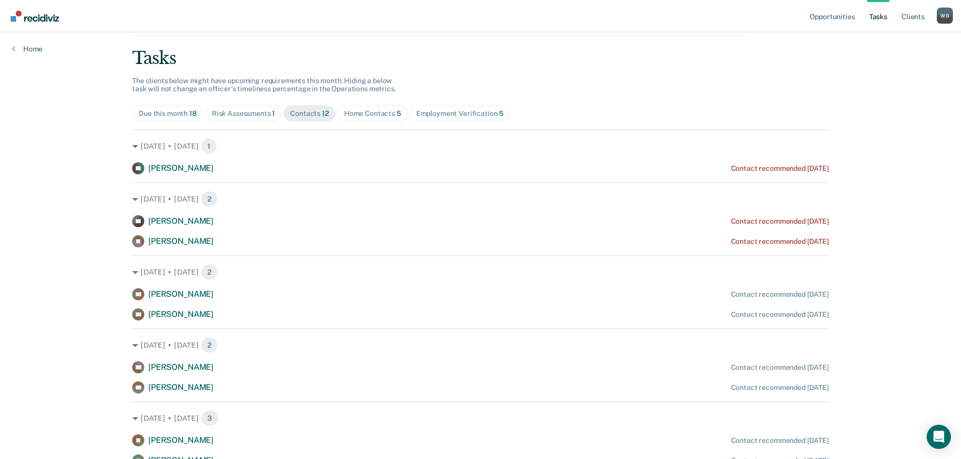
click at [442, 110] on div "Employment Verification 5" at bounding box center [460, 113] width 88 height 9
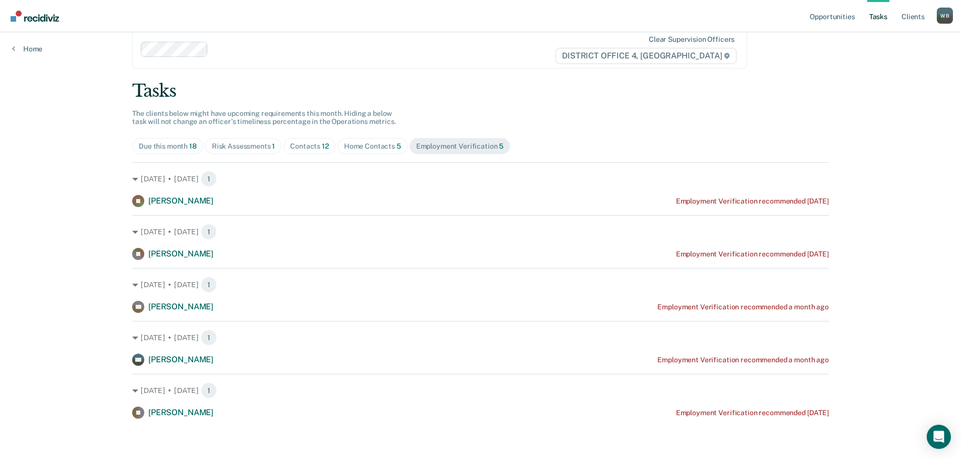
click at [165, 149] on div "Due this month 18" at bounding box center [168, 146] width 58 height 9
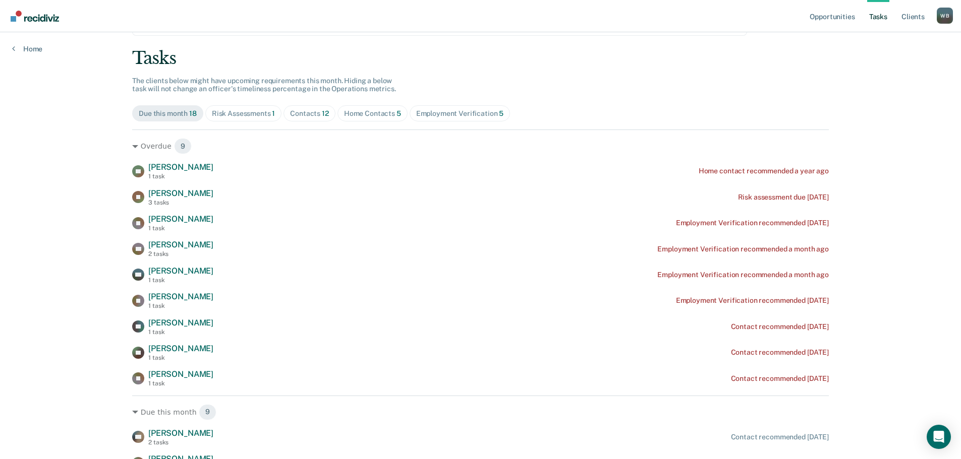
scroll to position [0, 0]
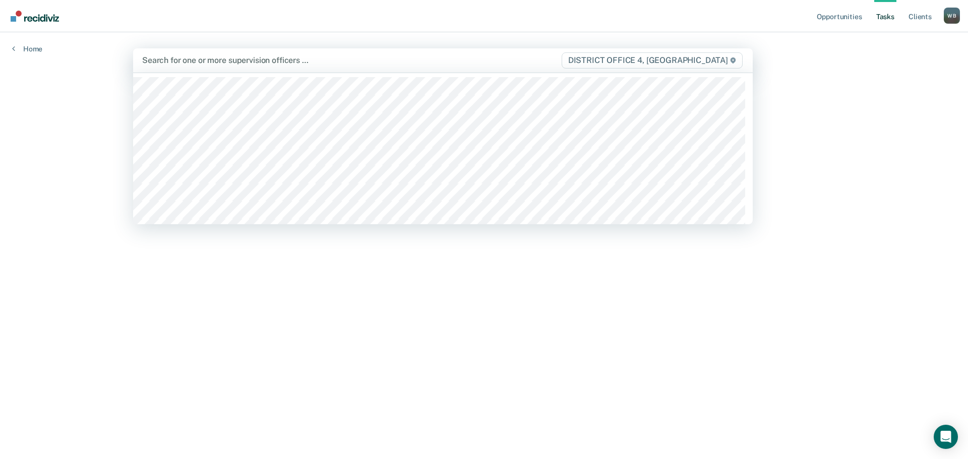
click at [203, 58] on div at bounding box center [351, 60] width 419 height 12
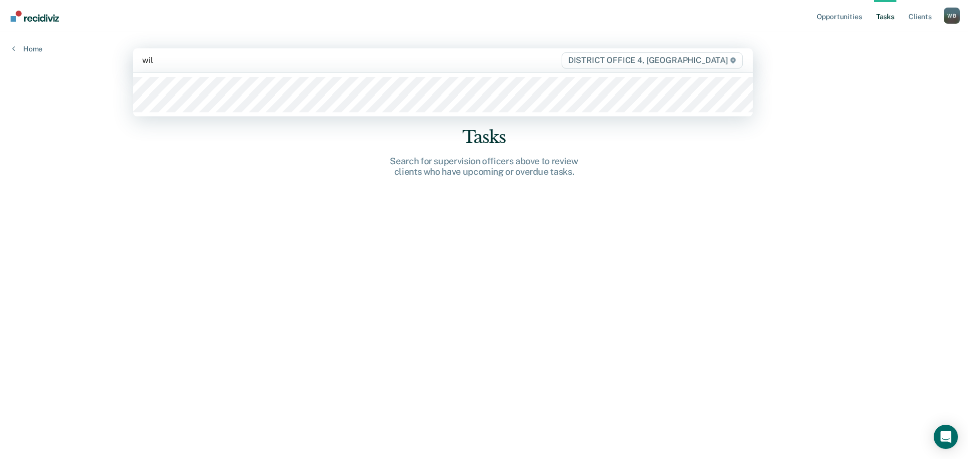
type input "[PERSON_NAME]"
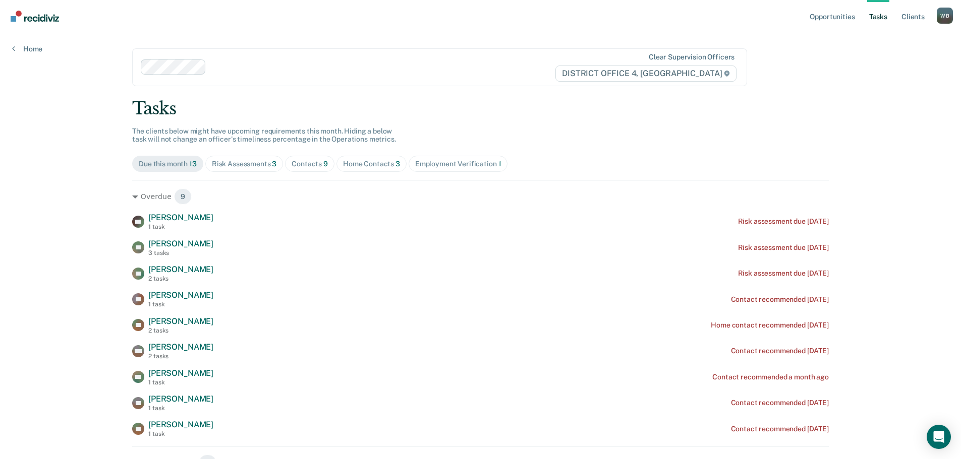
click at [307, 166] on div "Contacts 9" at bounding box center [310, 164] width 36 height 9
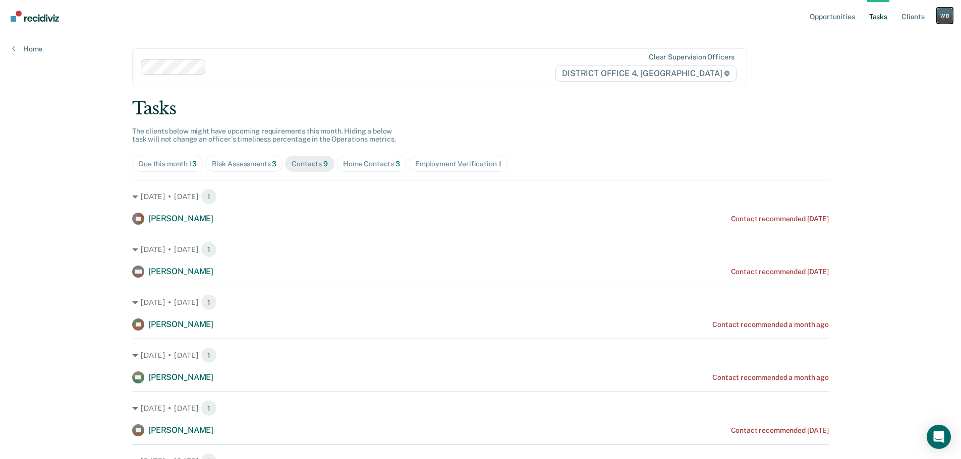
click at [951, 13] on div "W B" at bounding box center [945, 16] width 16 height 16
click at [887, 68] on link "Log Out" at bounding box center [904, 66] width 81 height 9
